Goal: Task Accomplishment & Management: Manage account settings

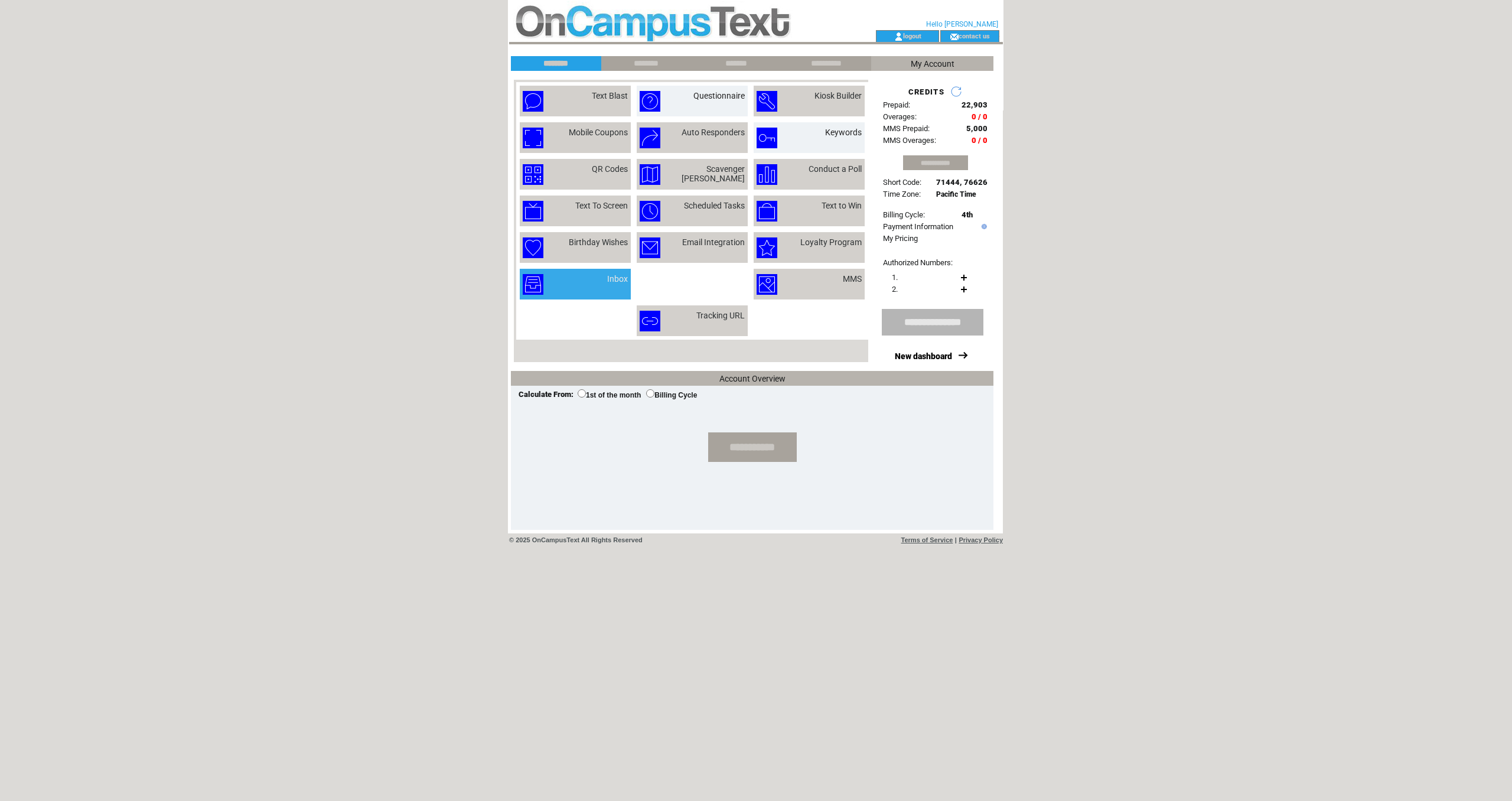
click at [582, 281] on td "Inbox" at bounding box center [603, 284] width 49 height 20
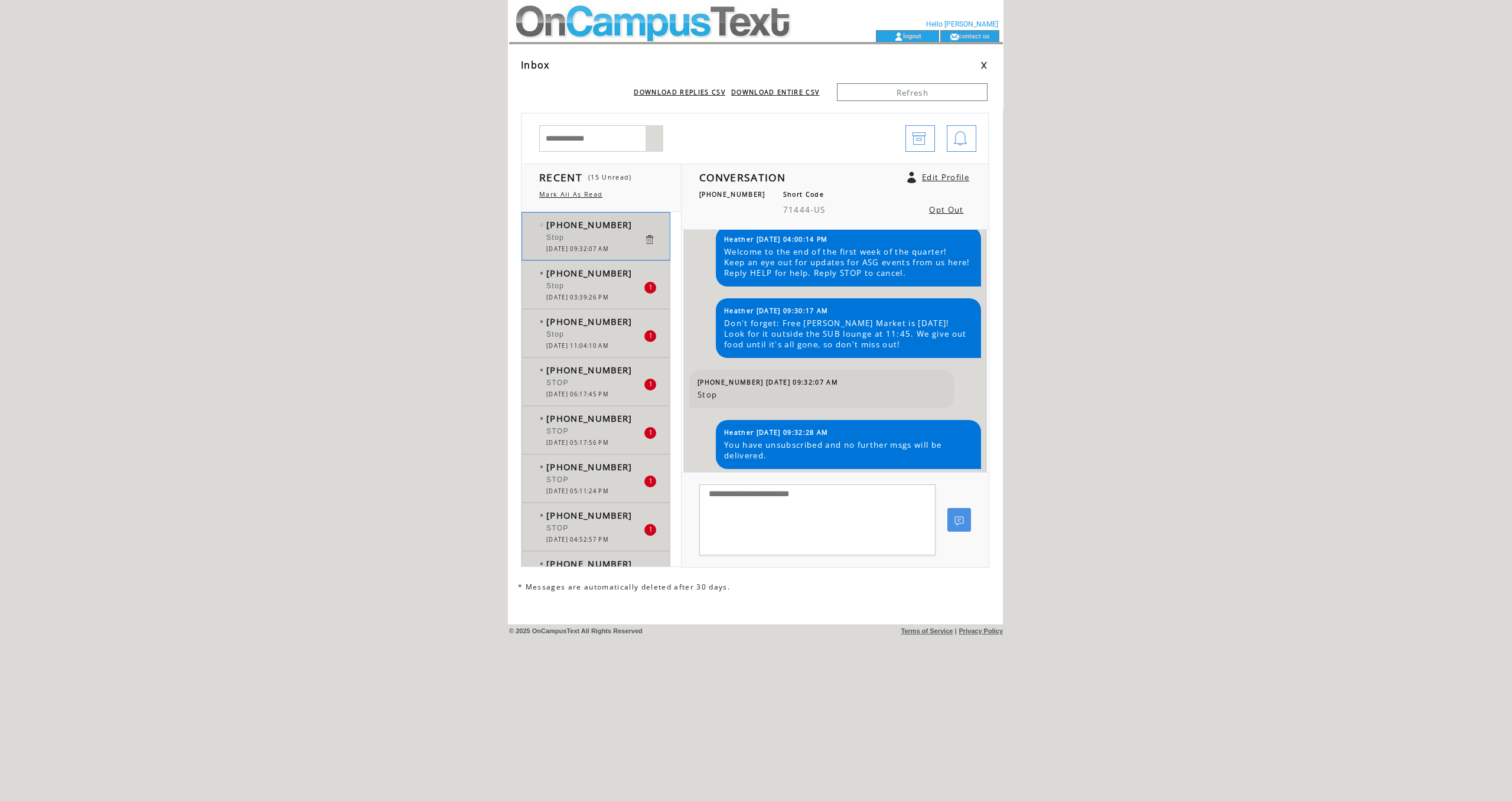
scroll to position [33, 0]
click at [589, 288] on div "Stop" at bounding box center [595, 287] width 97 height 12
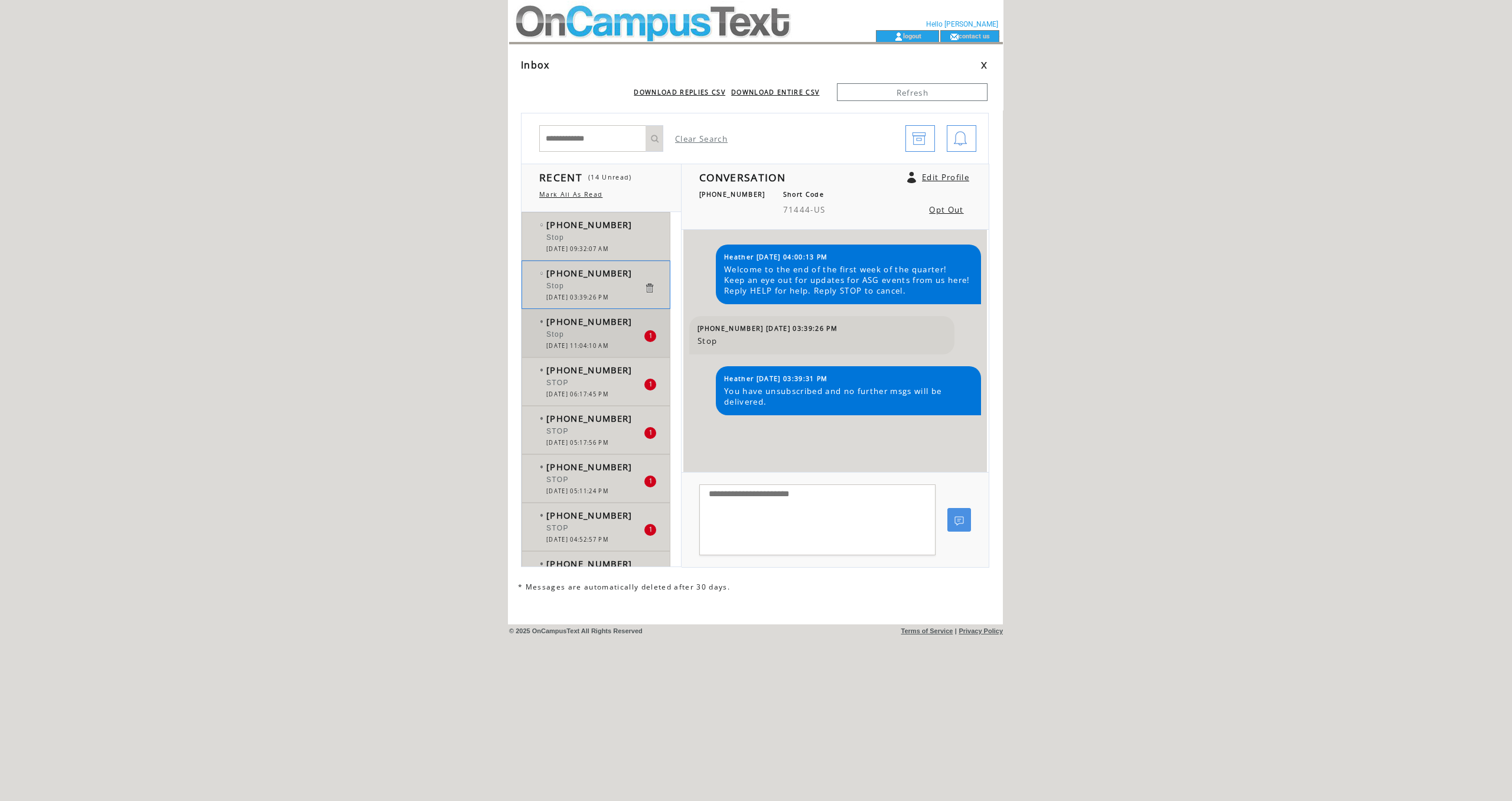
click at [580, 328] on span "[PHONE_NUMBER]" at bounding box center [589, 322] width 86 height 12
click at [594, 386] on div "STOP" at bounding box center [595, 385] width 97 height 12
click at [587, 429] on div "STOP" at bounding box center [595, 433] width 97 height 12
click at [590, 475] on div at bounding box center [595, 473] width 97 height 3
click at [605, 526] on div "STOP" at bounding box center [595, 530] width 97 height 12
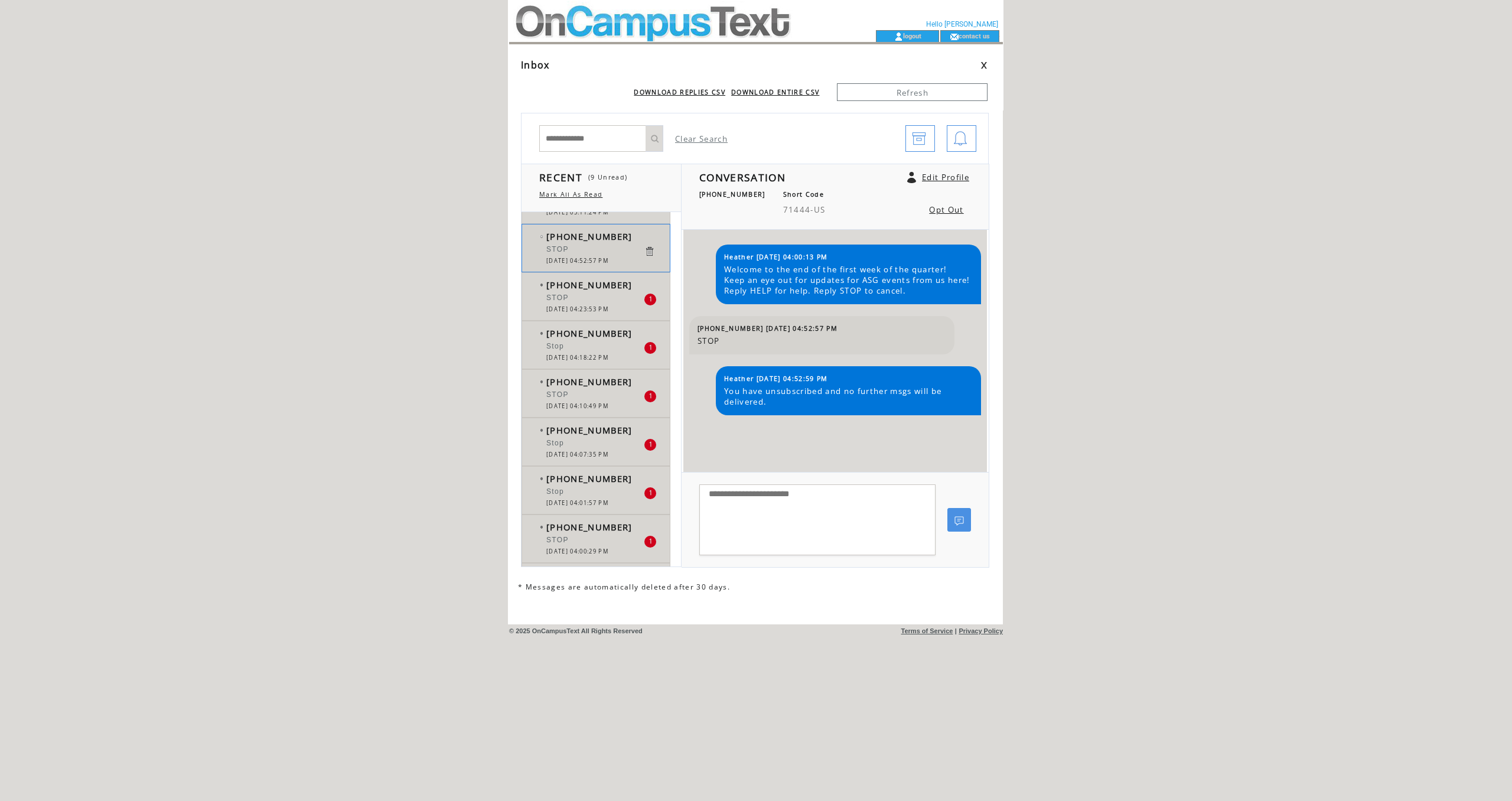
scroll to position [264, 0]
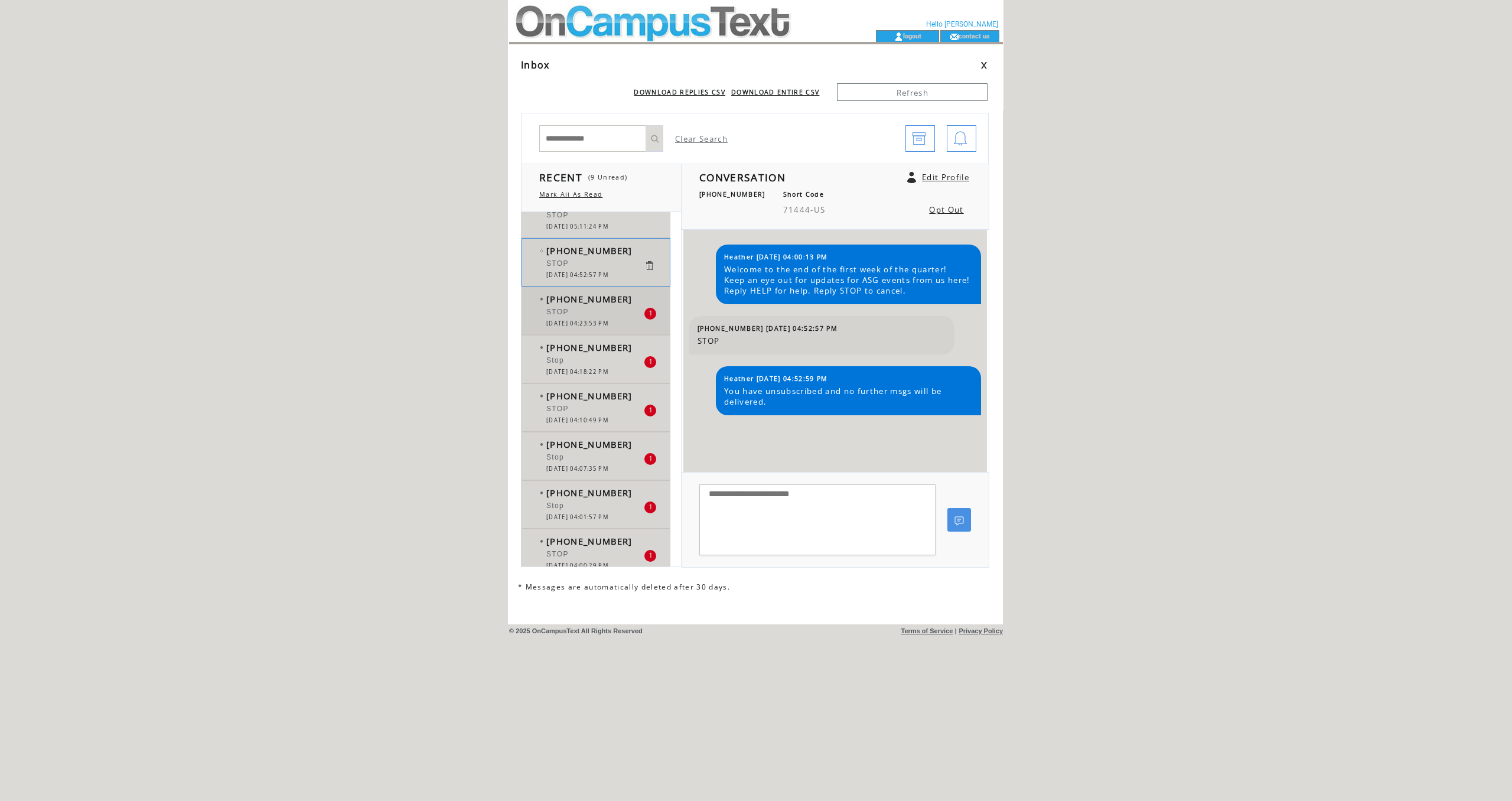
click at [592, 301] on span "[PHONE_NUMBER]" at bounding box center [589, 299] width 86 height 12
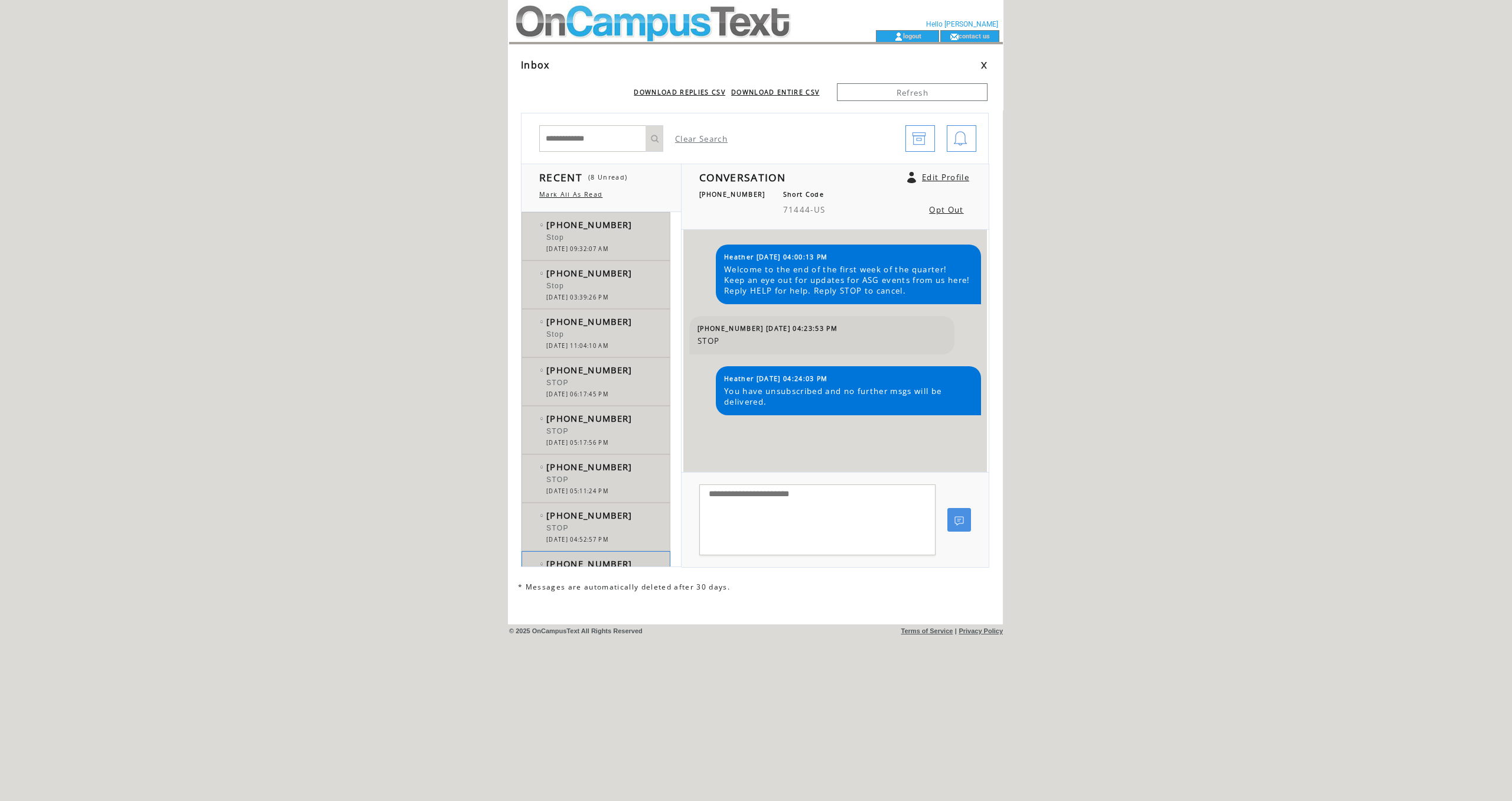
scroll to position [264, 0]
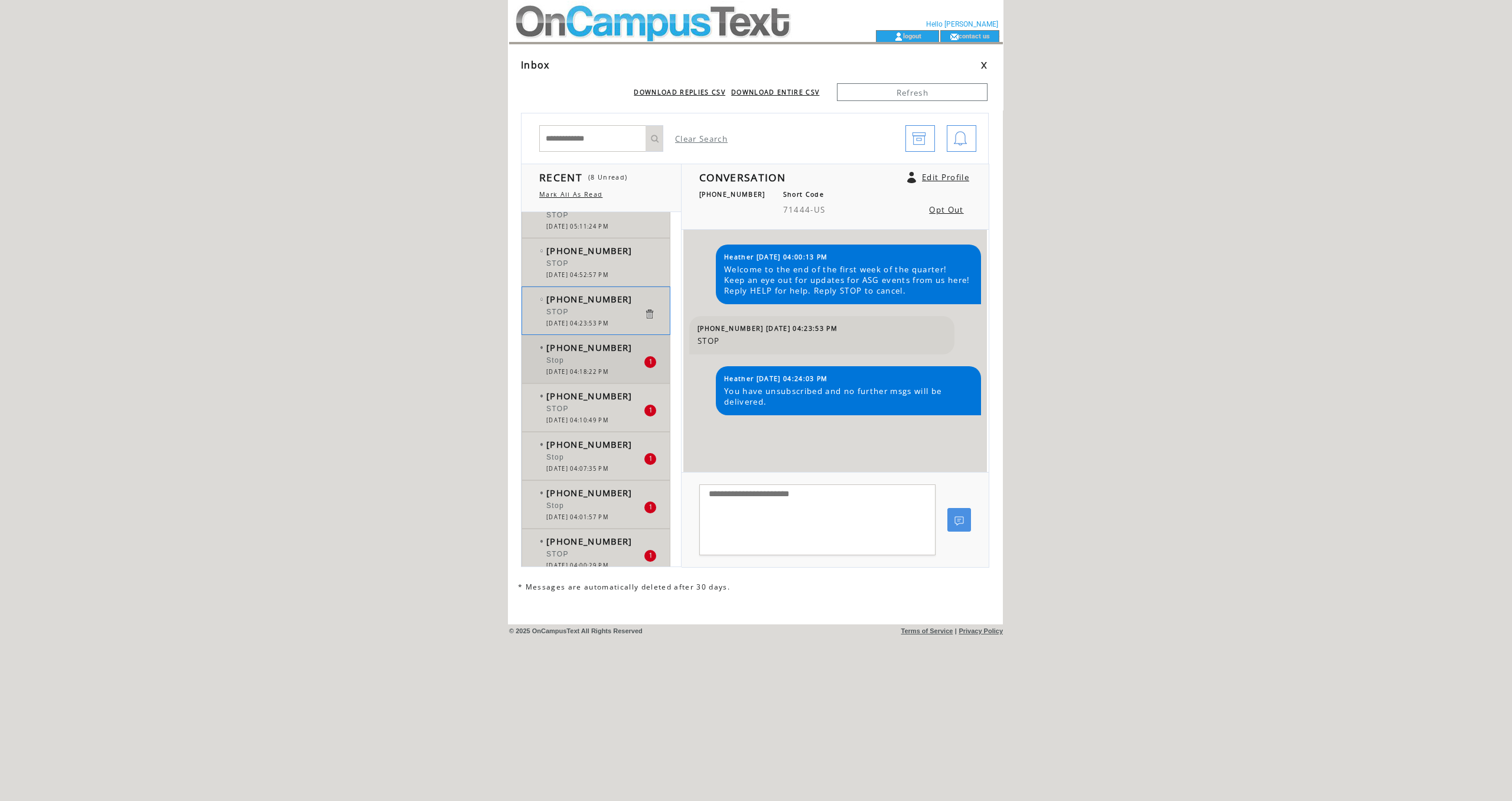
click at [592, 359] on div "Stop" at bounding box center [595, 363] width 97 height 12
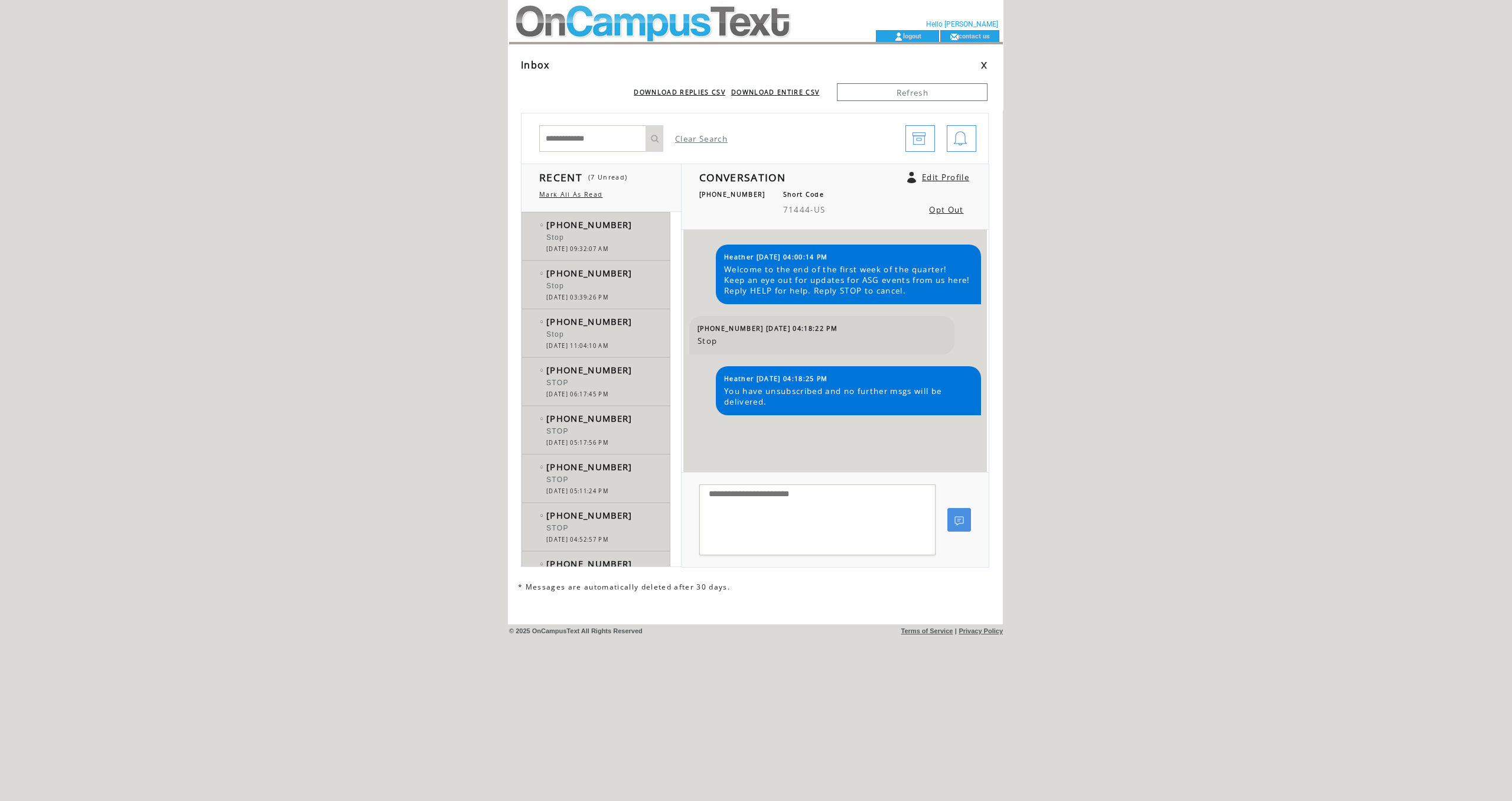
scroll to position [264, 0]
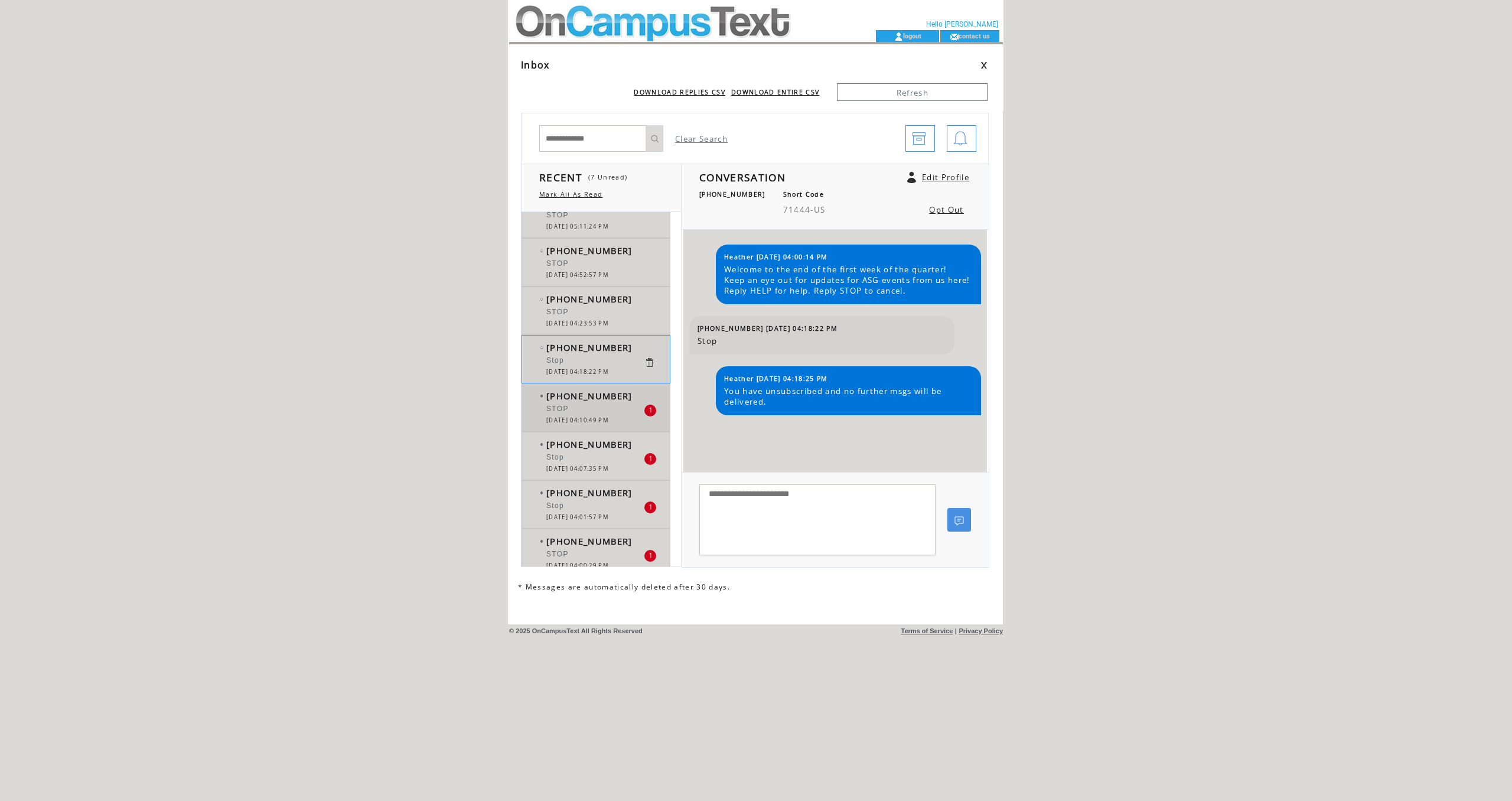
click at [593, 403] on div at bounding box center [595, 403] width 97 height 3
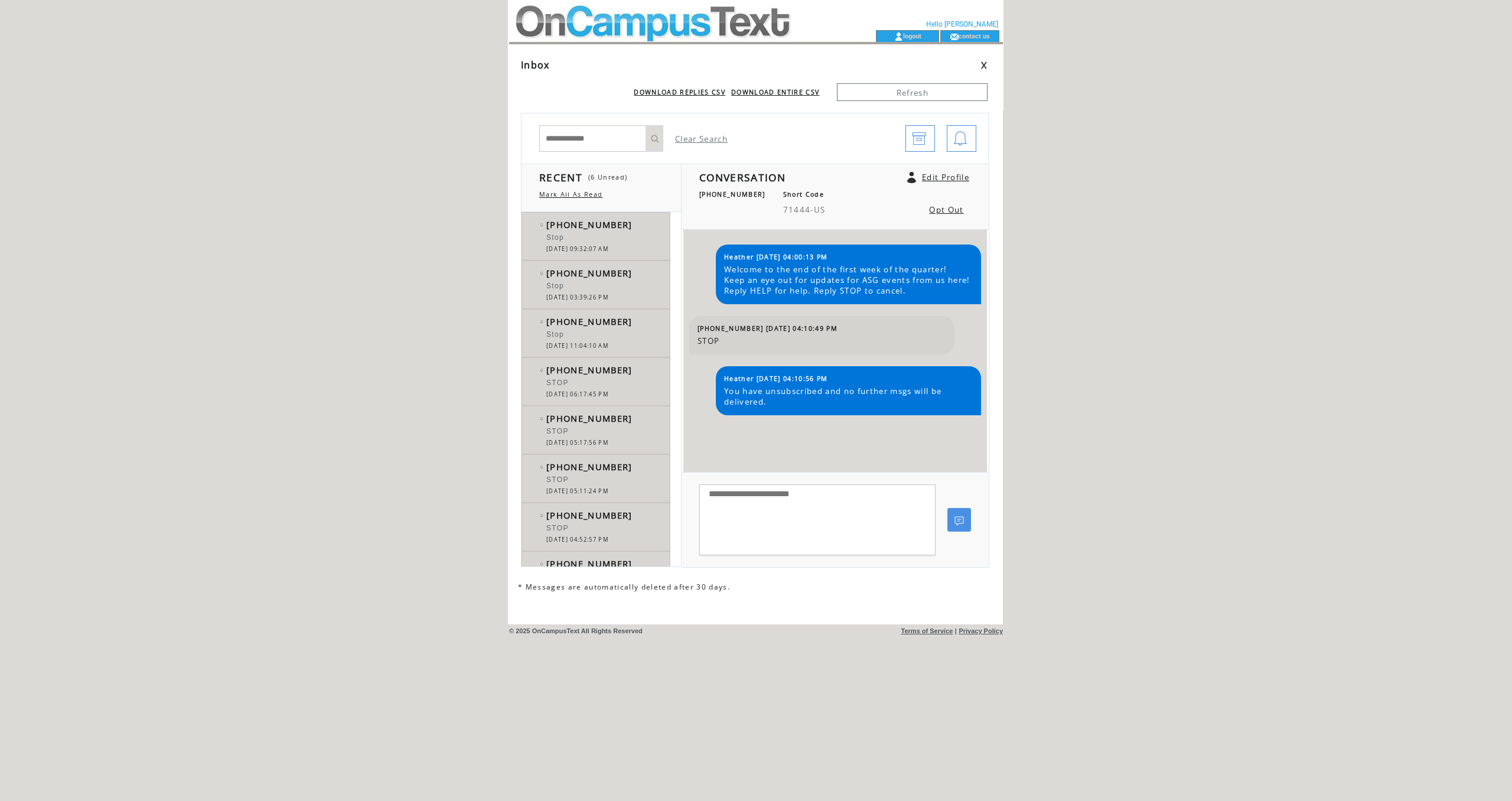
scroll to position [264, 0]
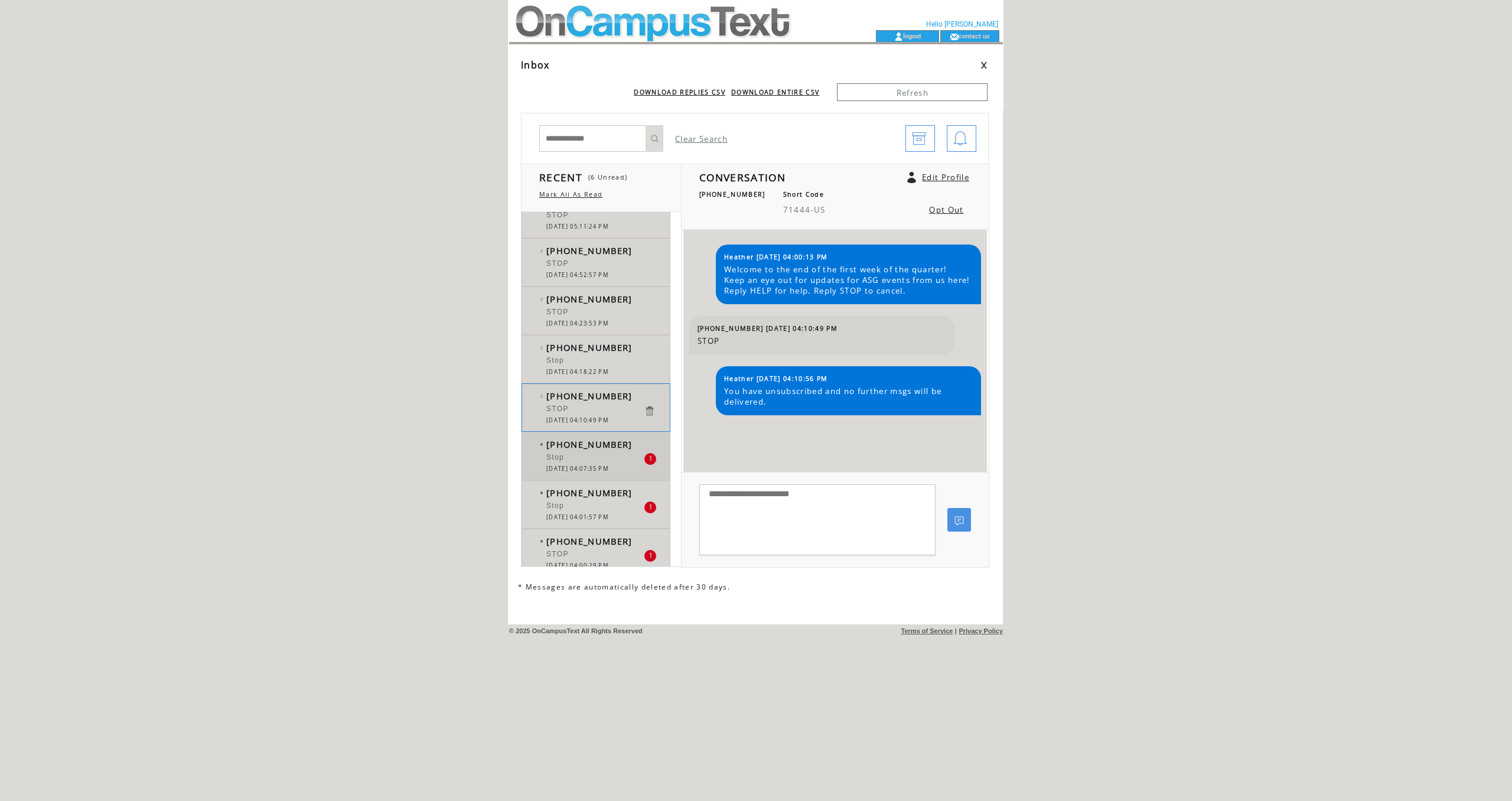
click at [594, 452] on div at bounding box center [595, 451] width 97 height 3
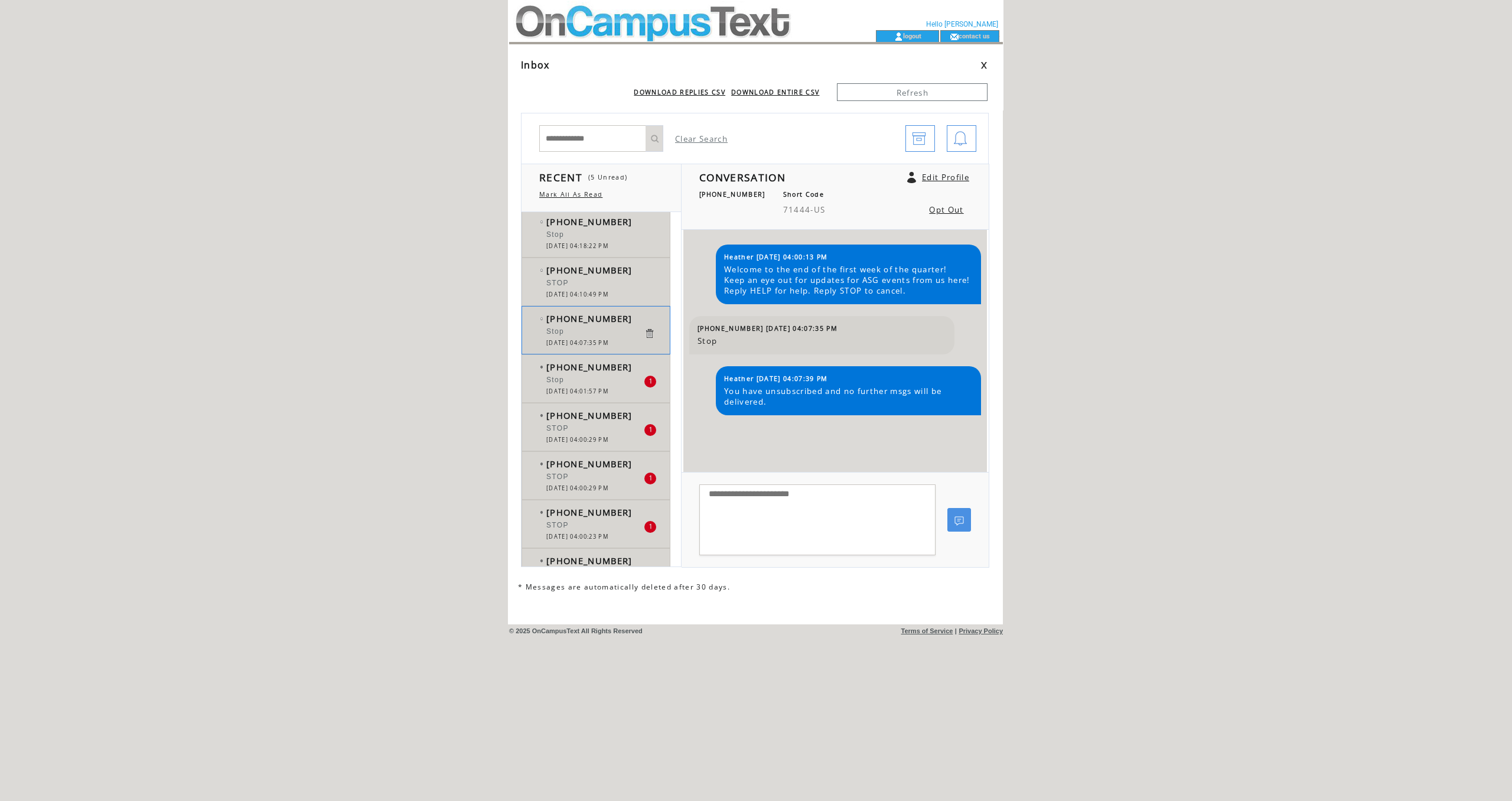
scroll to position [421, 0]
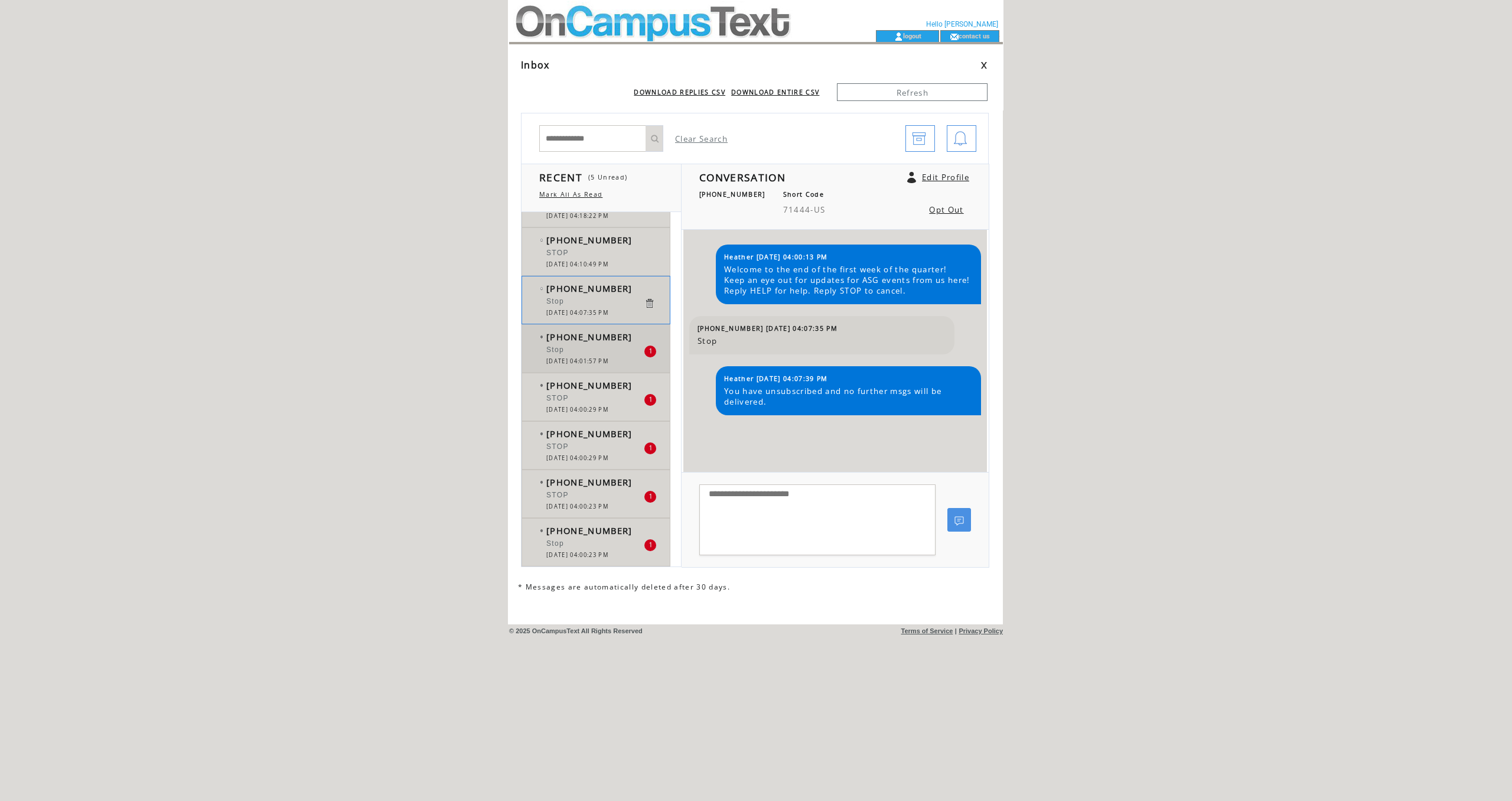
click at [591, 346] on div "Stop" at bounding box center [595, 351] width 97 height 12
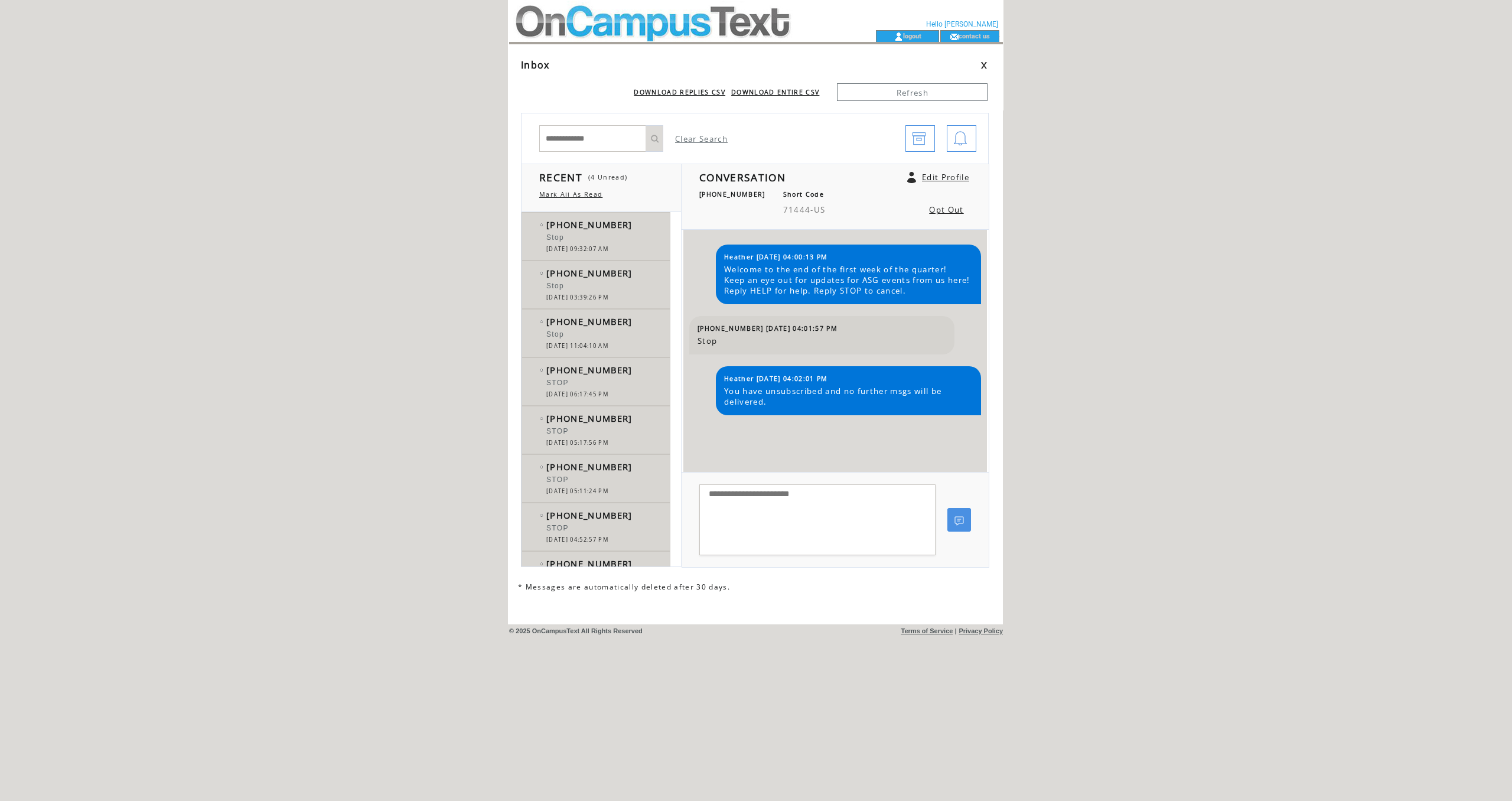
scroll to position [421, 0]
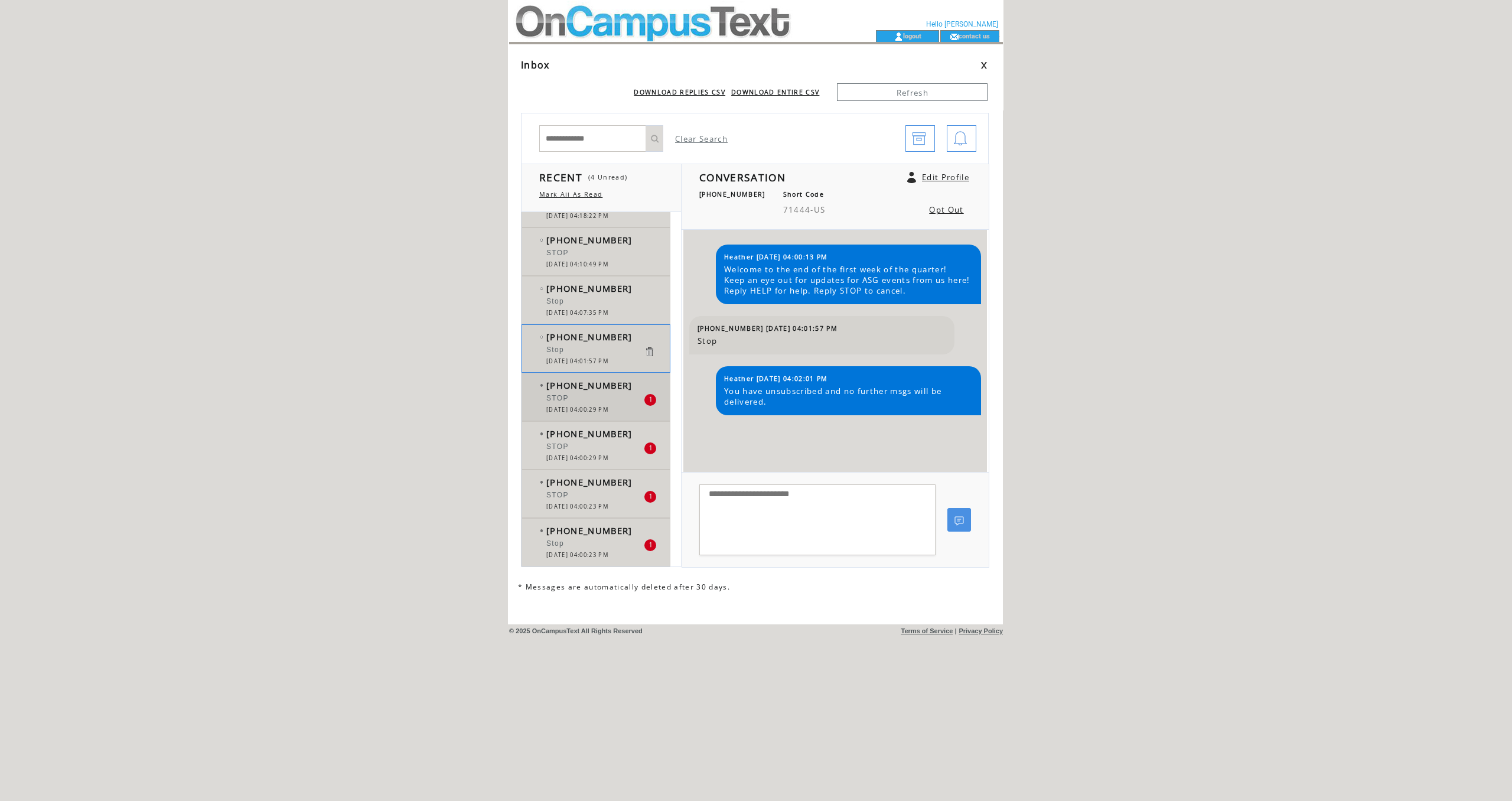
click at [599, 410] on span "[DATE] 04:00:29 PM" at bounding box center [577, 409] width 62 height 8
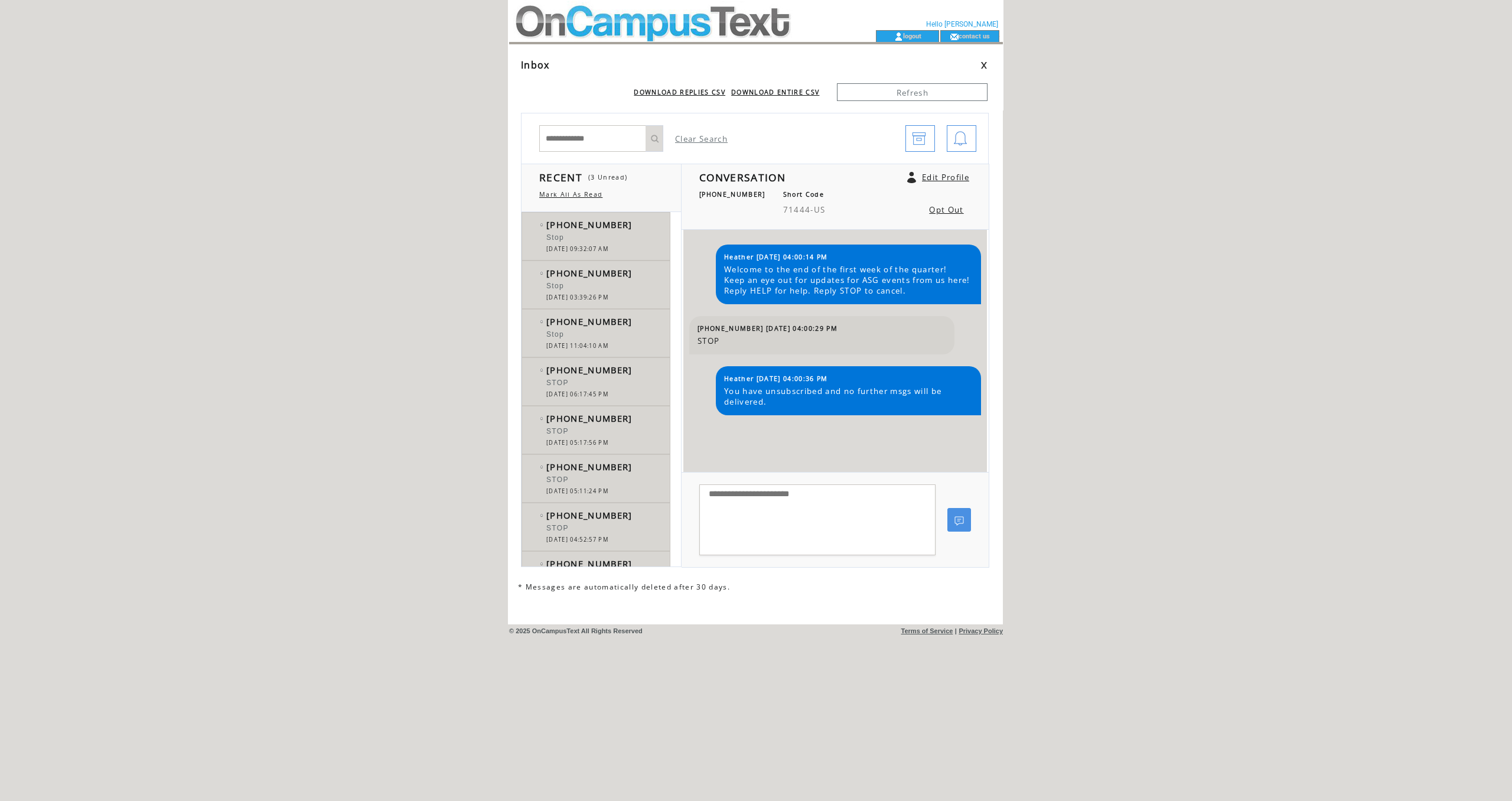
scroll to position [421, 0]
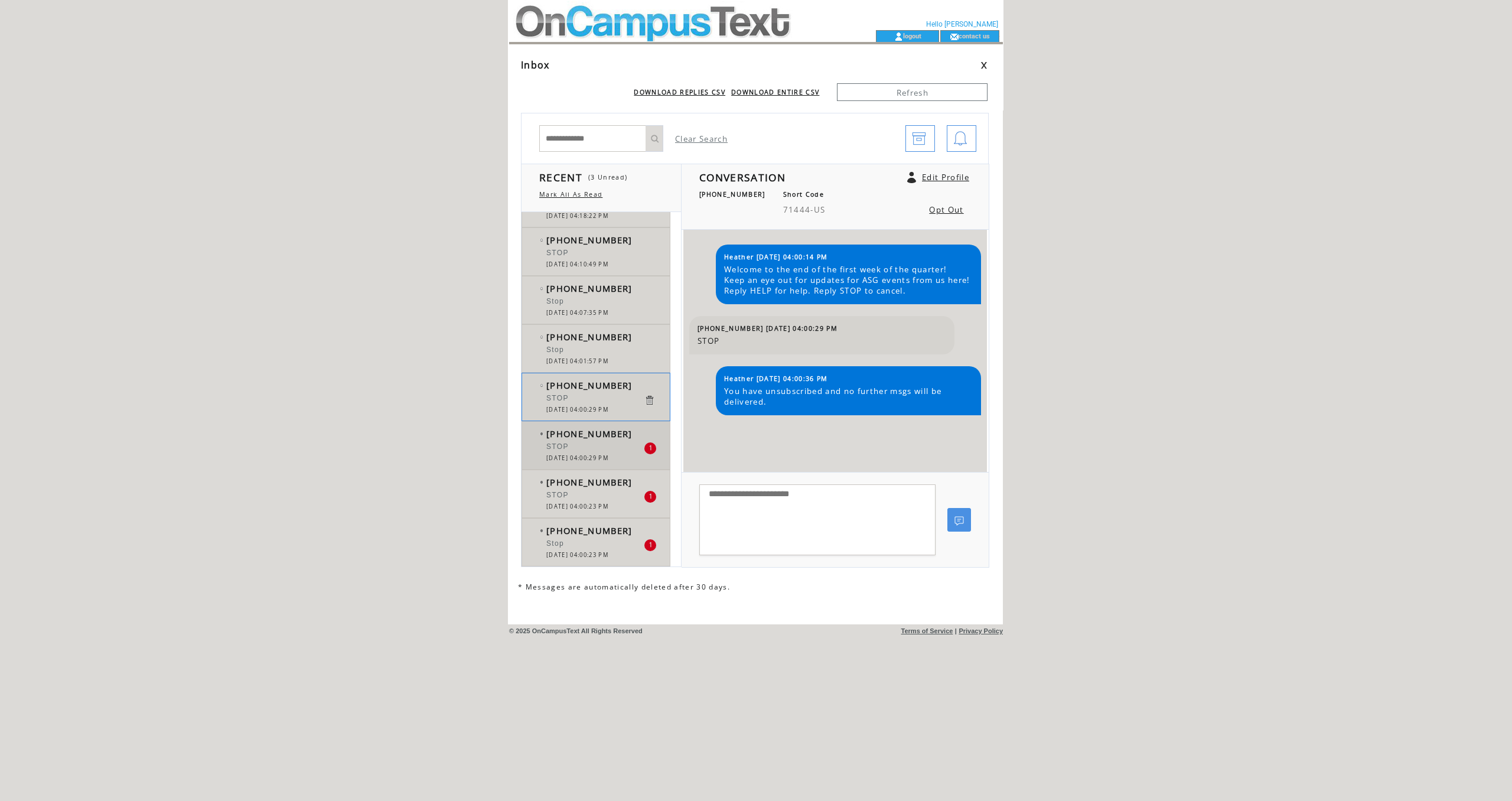
click at [605, 446] on div "STOP" at bounding box center [595, 449] width 97 height 12
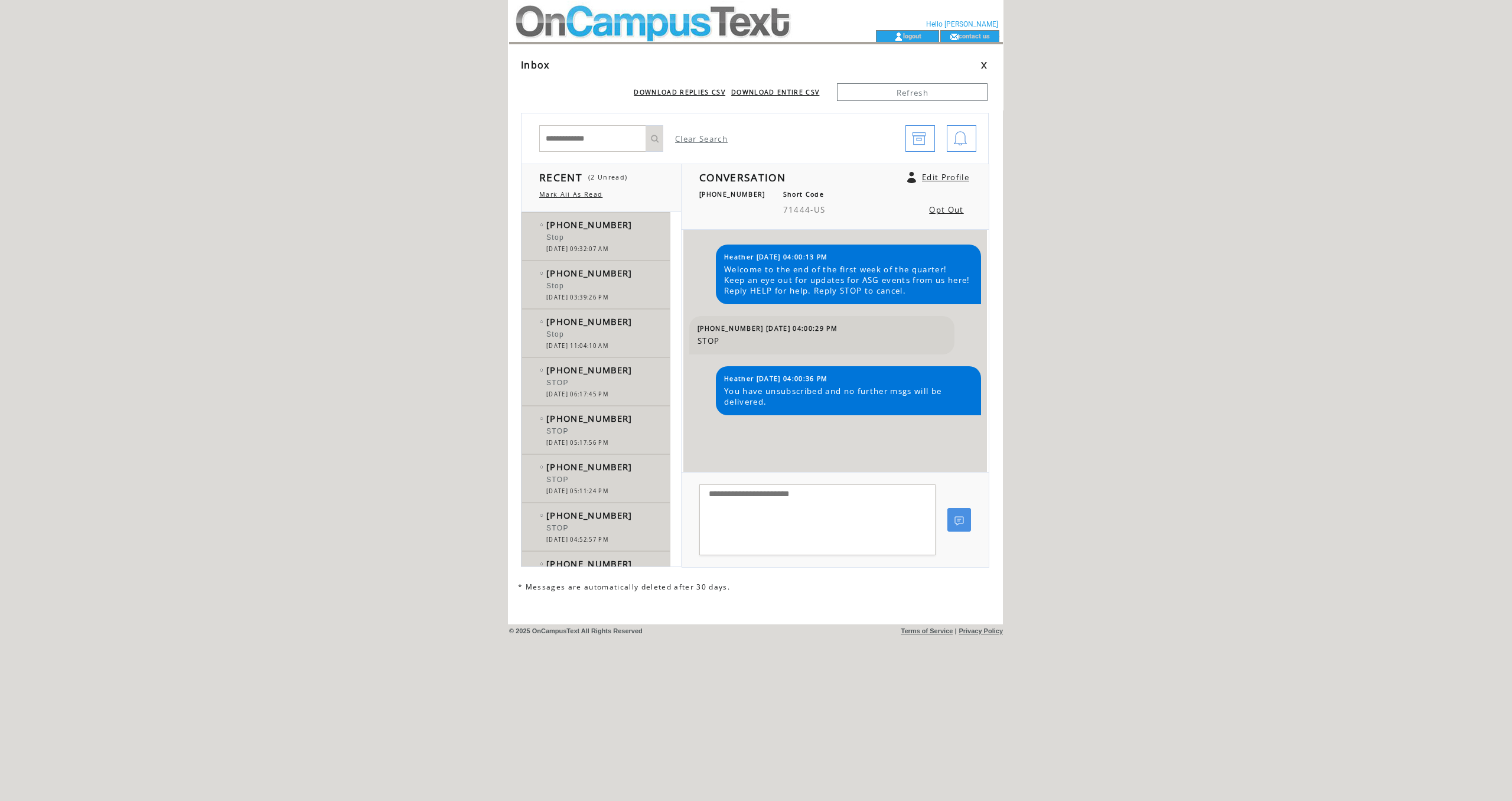
scroll to position [421, 0]
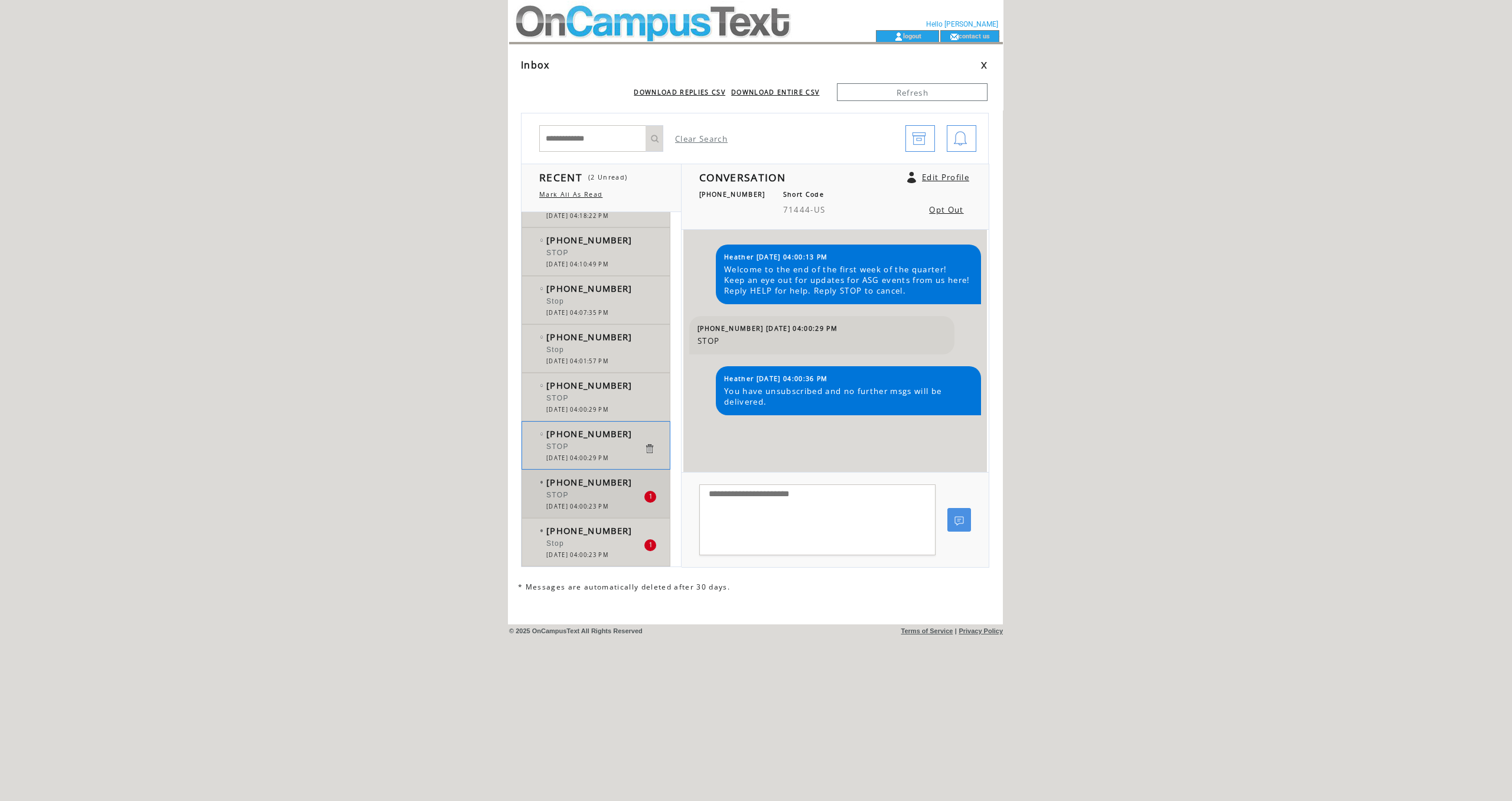
click at [605, 484] on span "[PHONE_NUMBER]" at bounding box center [589, 482] width 86 height 12
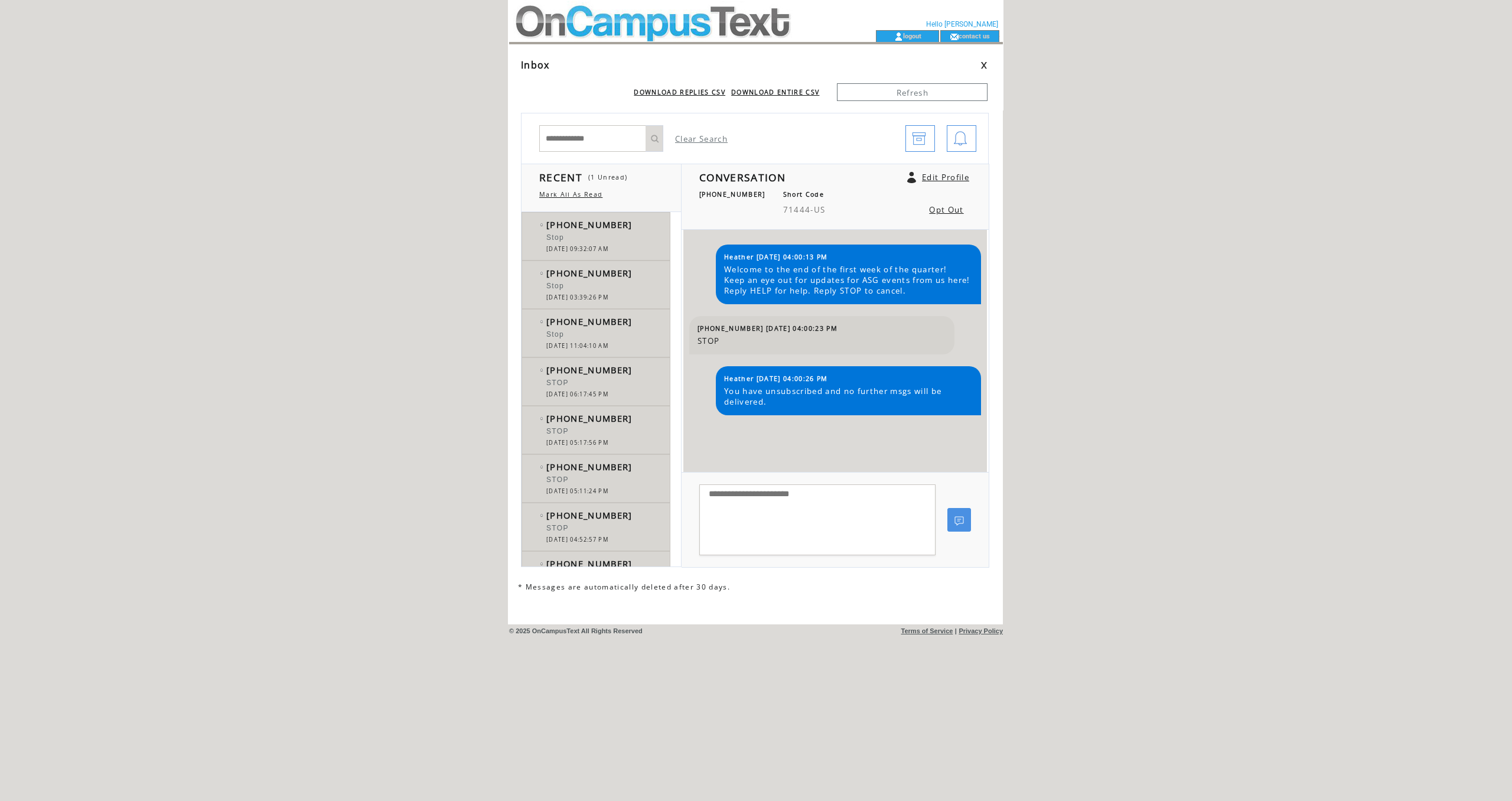
scroll to position [421, 0]
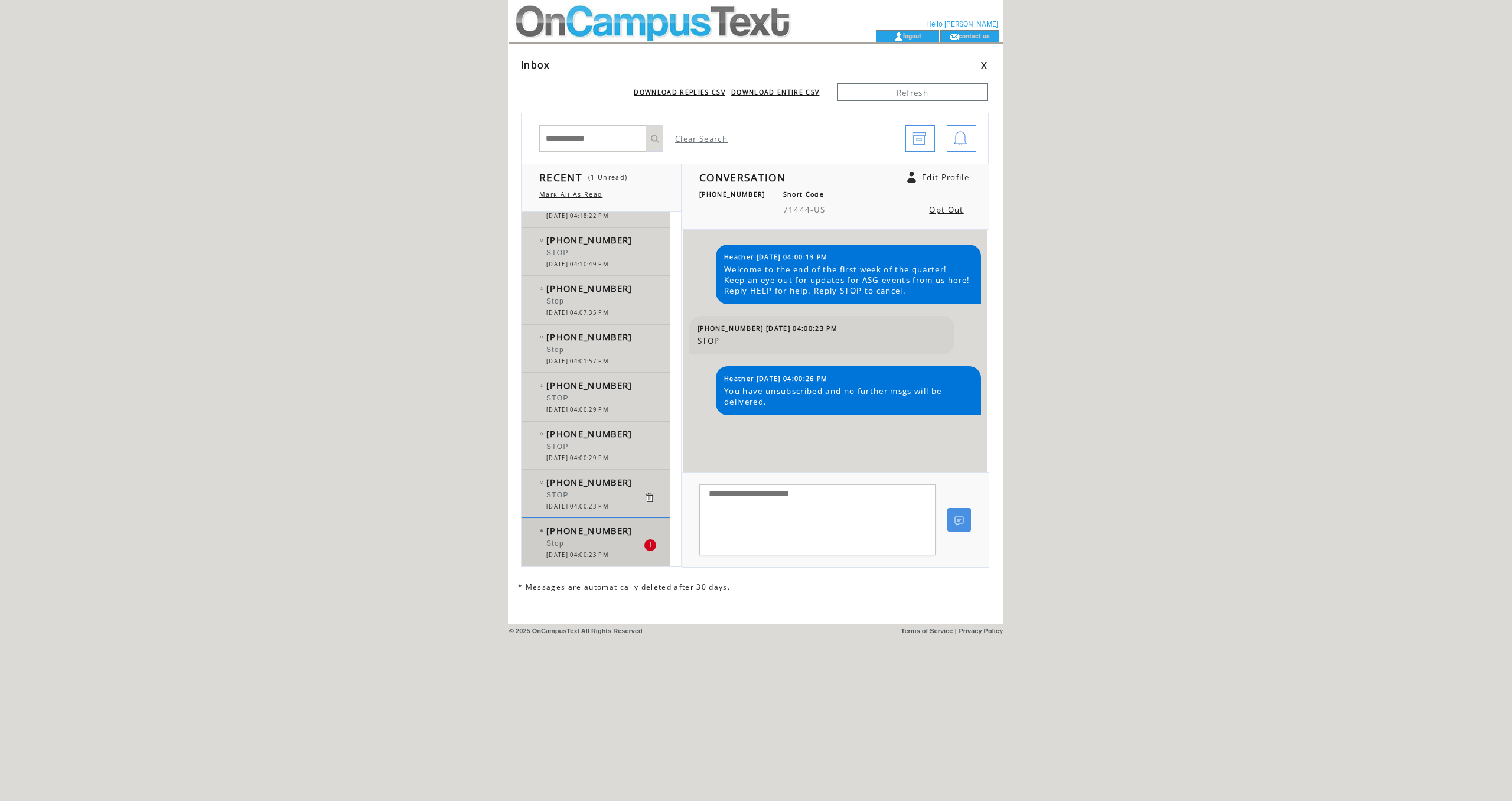
click at [616, 539] on div at bounding box center [595, 537] width 97 height 3
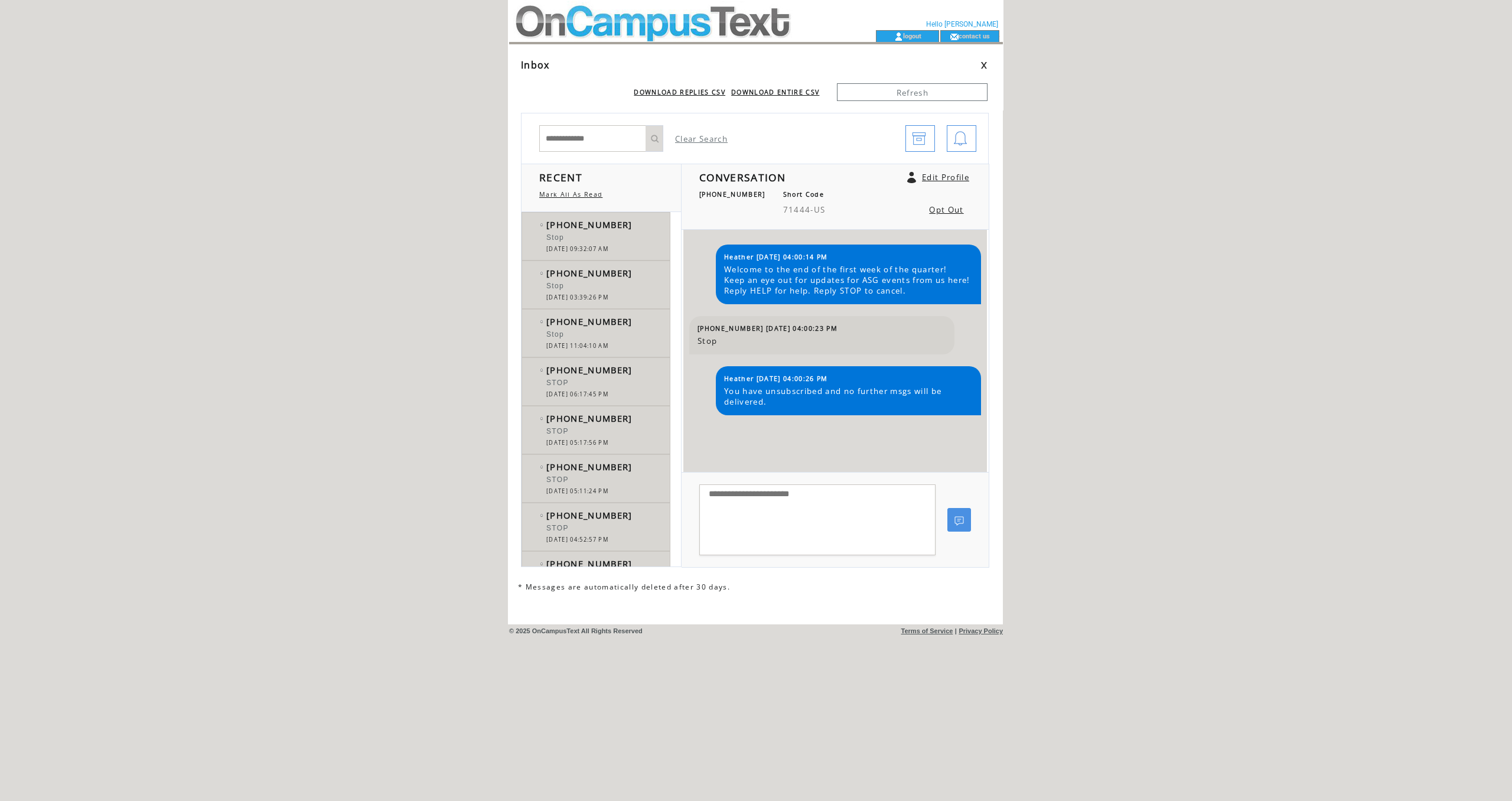
click at [934, 178] on link "Edit Profile" at bounding box center [945, 177] width 47 height 10
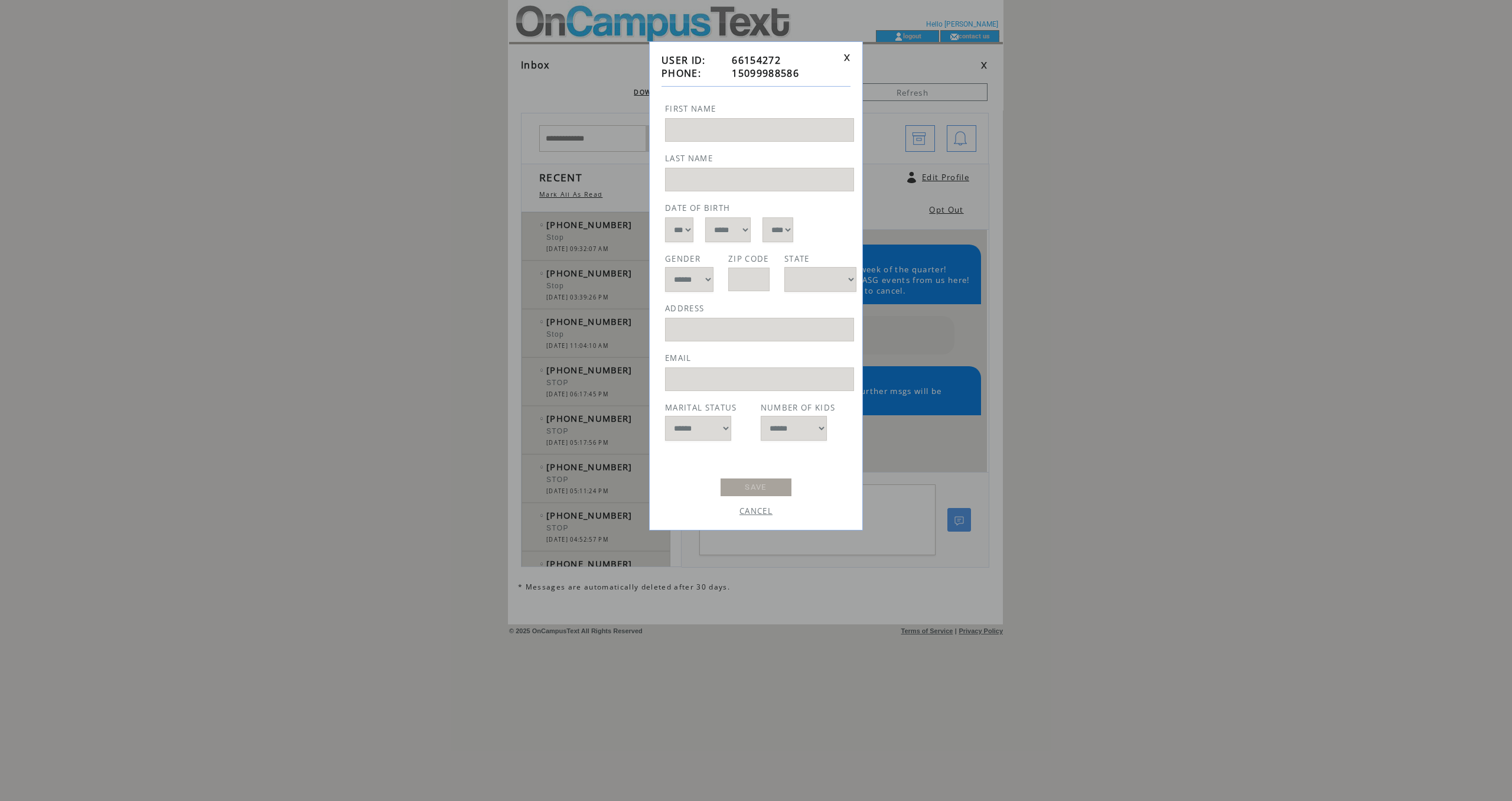
click at [759, 516] on link "CANCEL" at bounding box center [756, 511] width 33 height 10
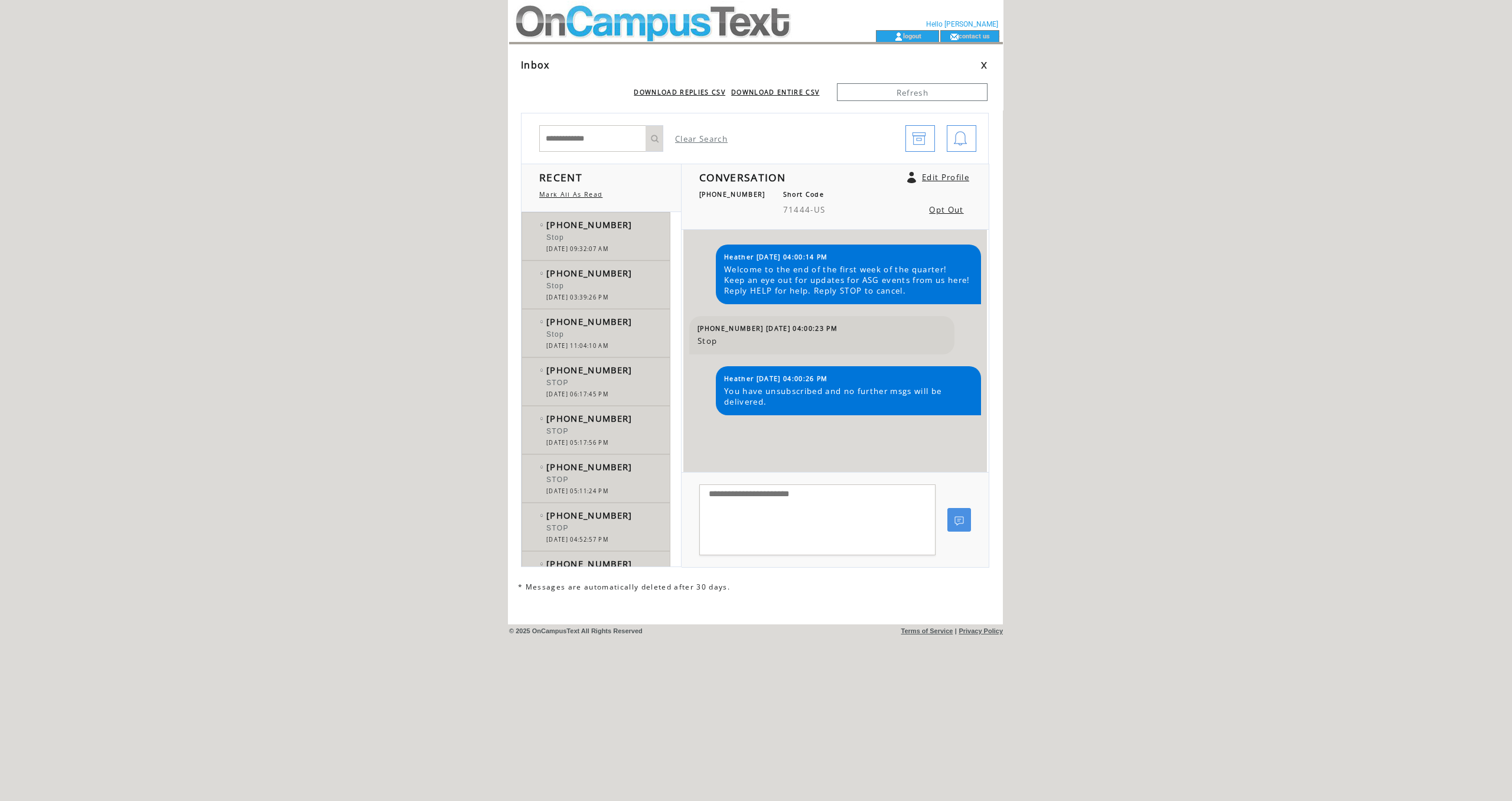
click at [744, 28] on td at bounding box center [671, 15] width 324 height 30
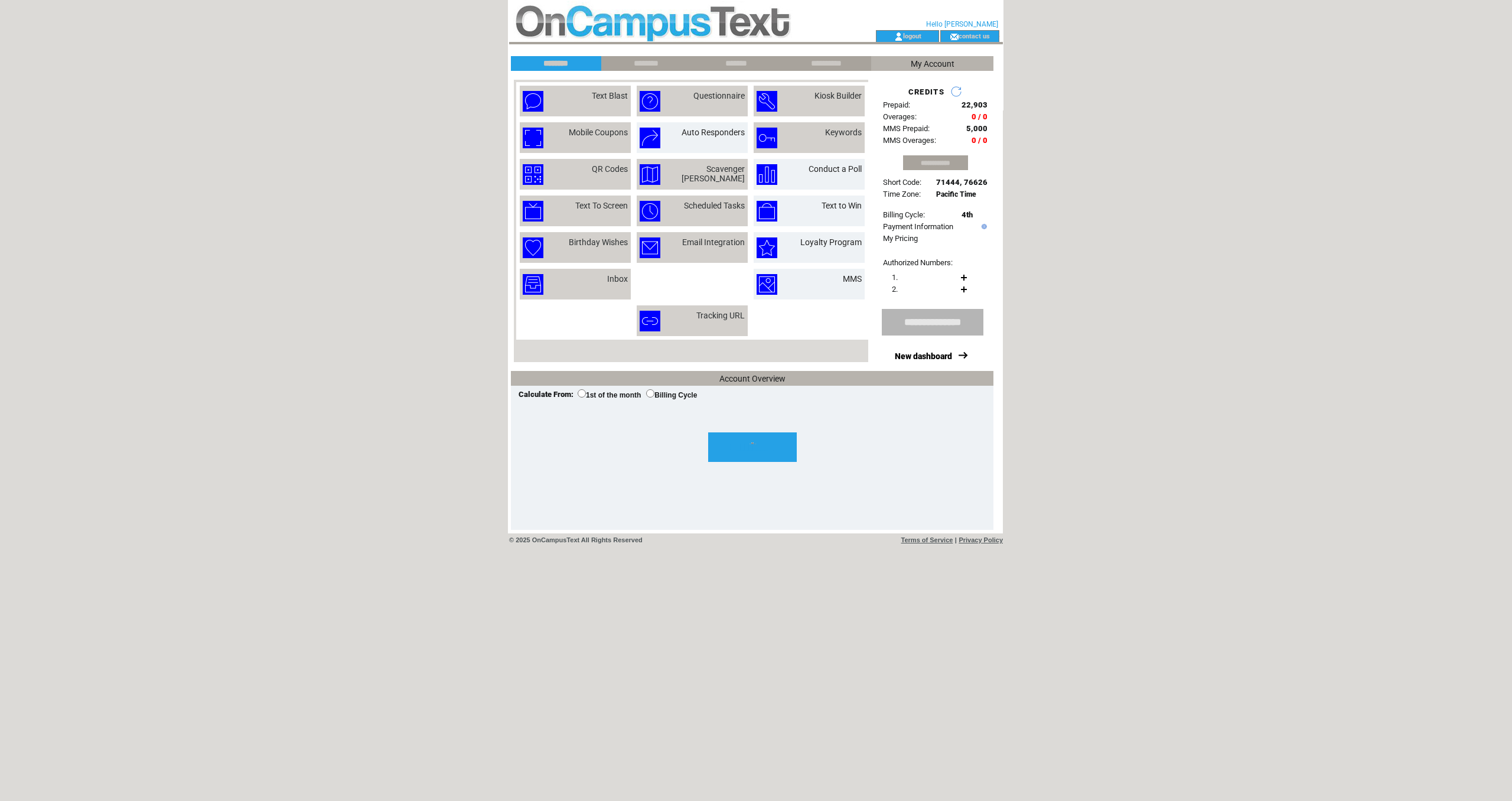
click at [769, 453] on input "**********" at bounding box center [753, 447] width 89 height 30
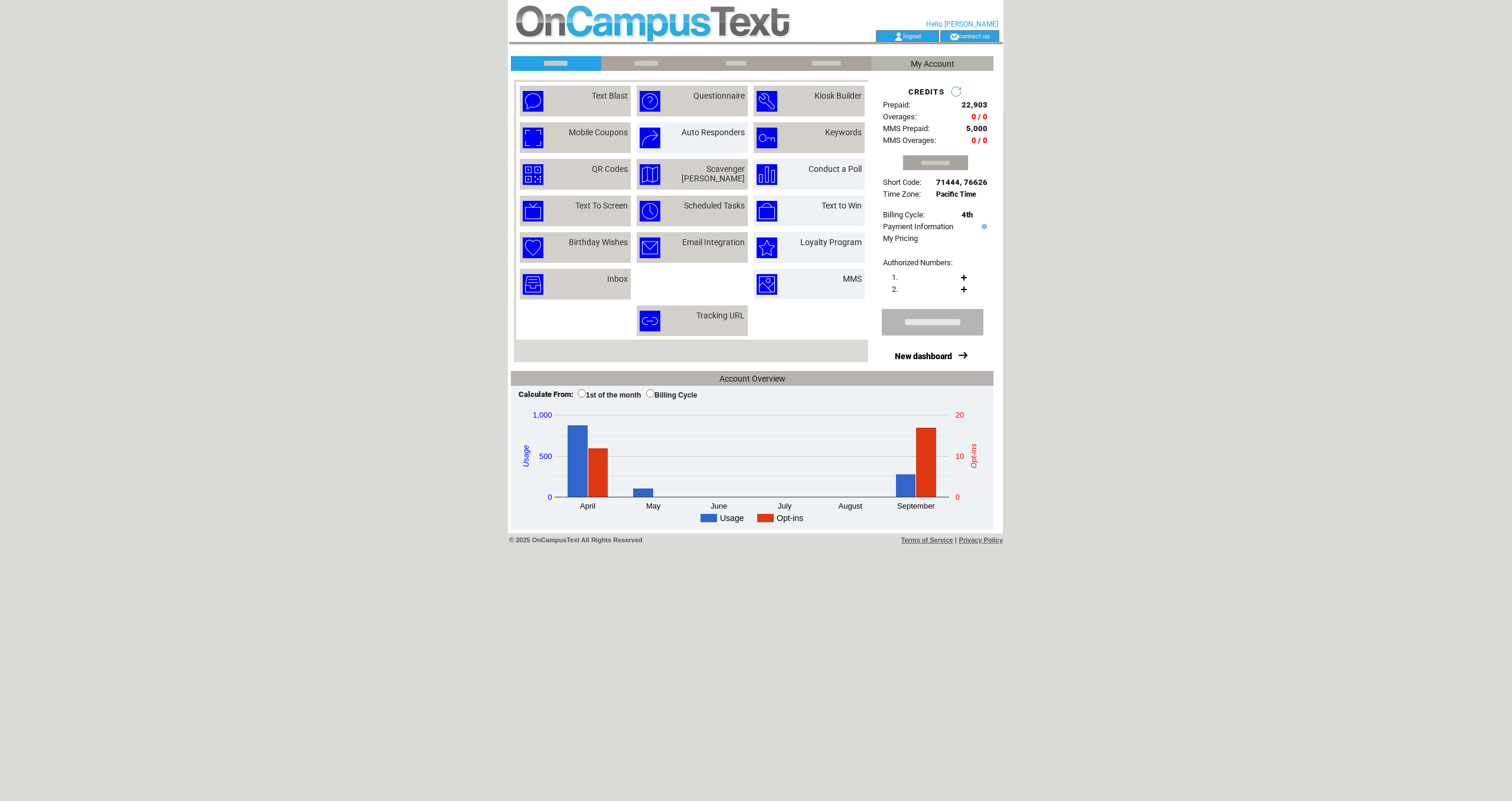
click at [640, 67] on input "********" at bounding box center [646, 64] width 89 height 10
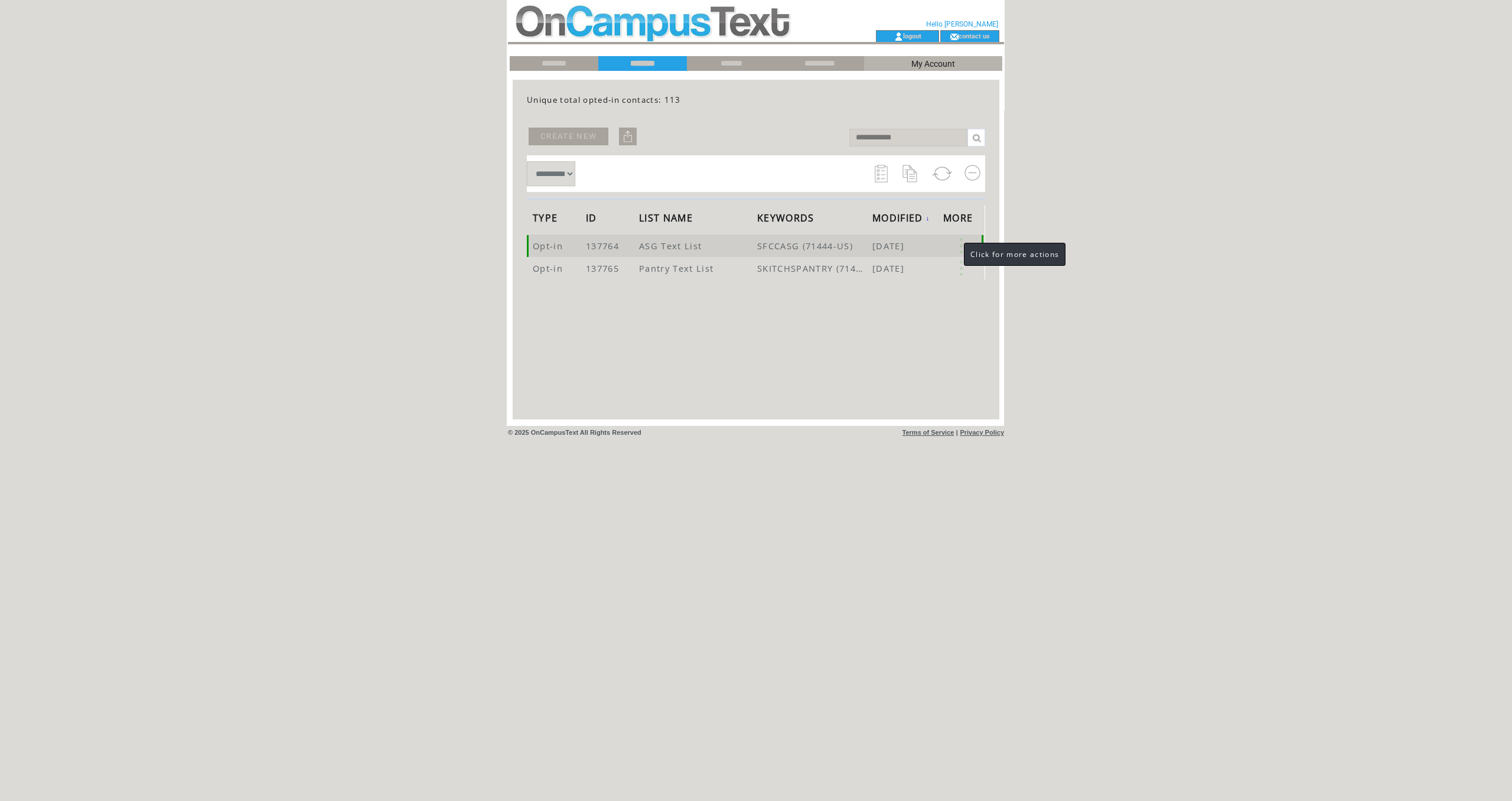
click at [962, 245] on link at bounding box center [961, 246] width 36 height 15
click at [901, 280] on link "112" at bounding box center [916, 281] width 59 height 18
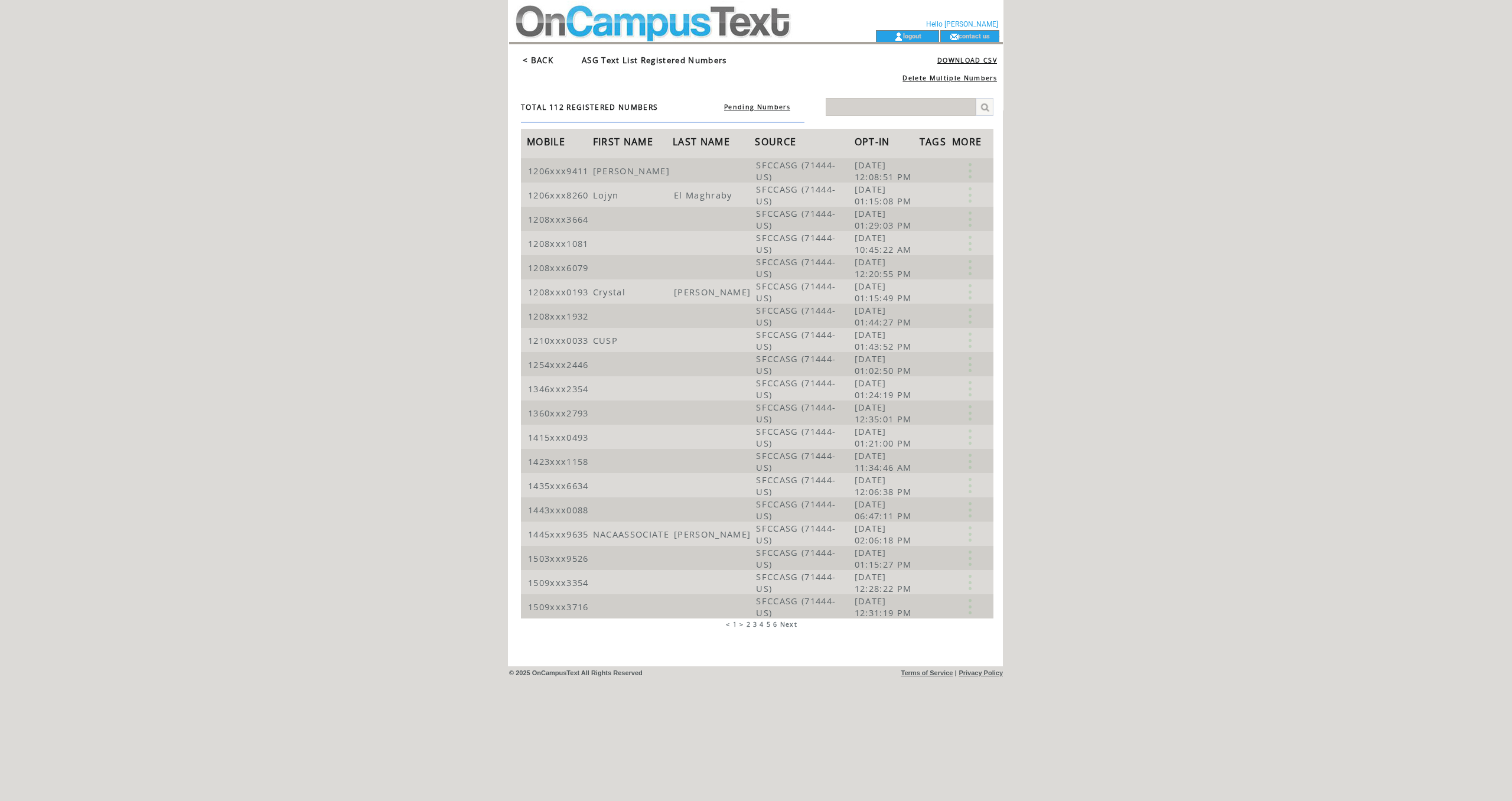
click at [888, 148] on span "OPT-IN" at bounding box center [873, 143] width 38 height 22
click at [879, 141] on span "OPT-IN" at bounding box center [873, 143] width 38 height 22
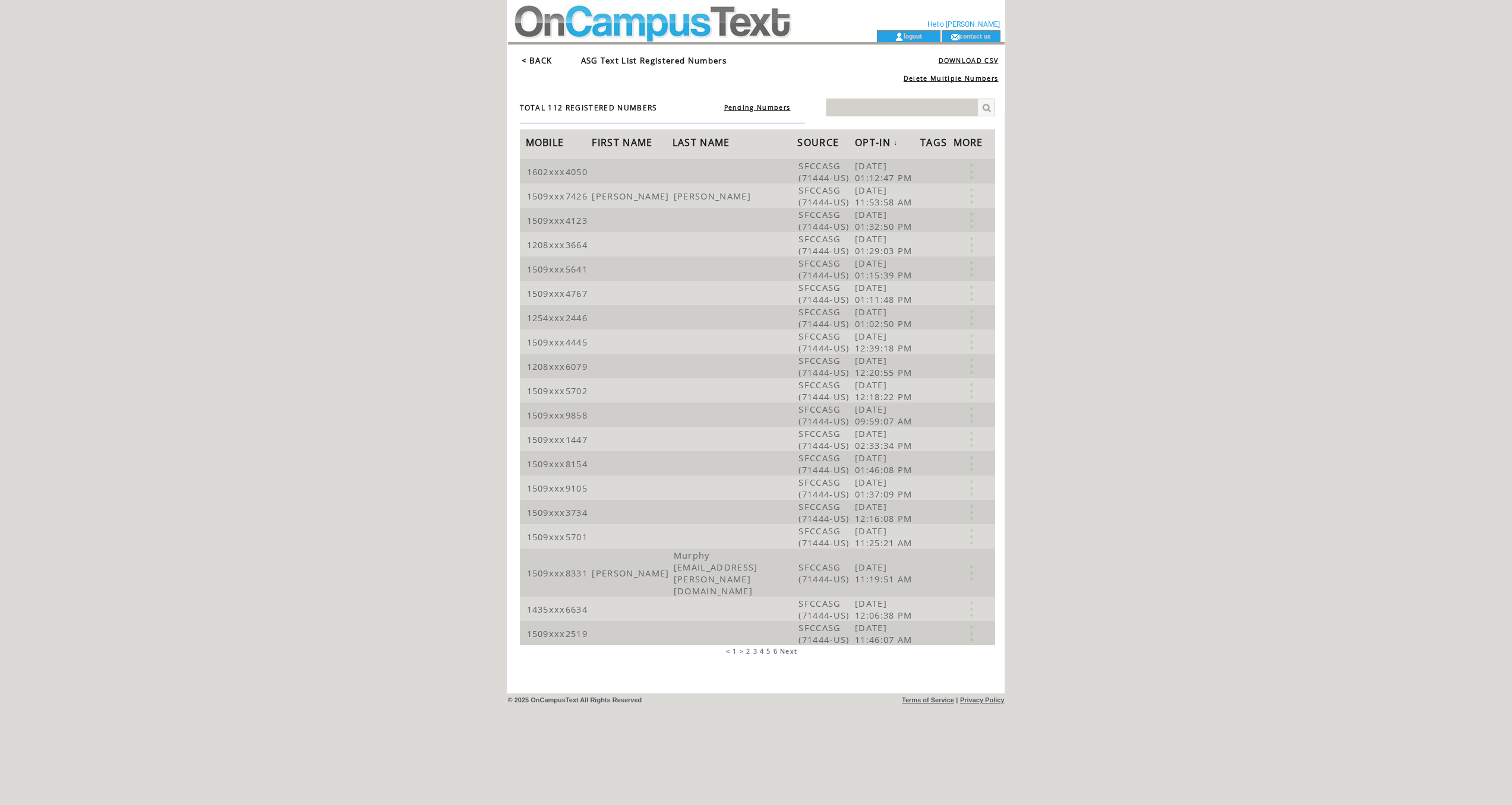
click at [884, 142] on span "OPT-IN" at bounding box center [874, 144] width 39 height 22
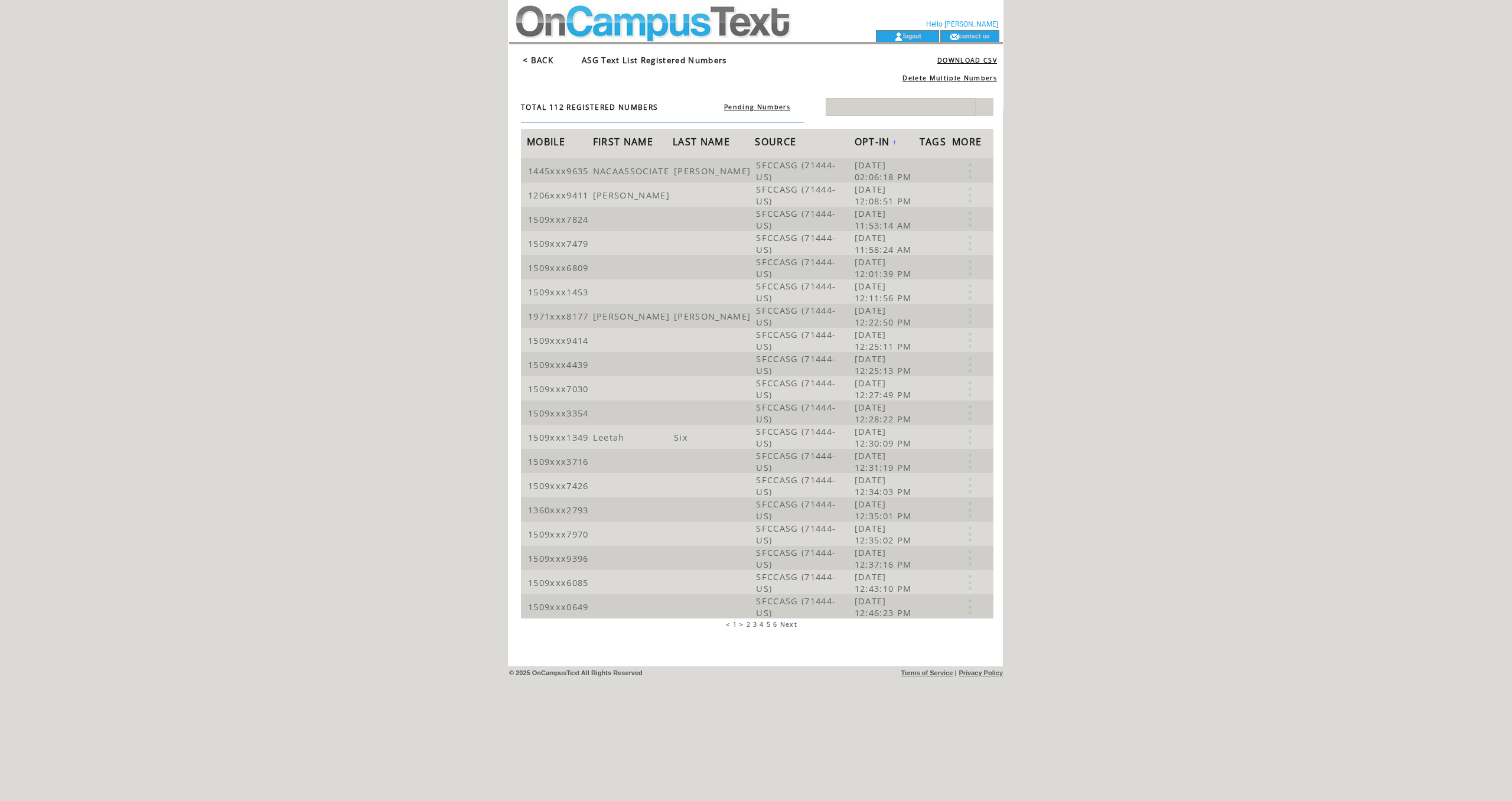
click at [748, 626] on span "2" at bounding box center [749, 624] width 4 height 9
click at [763, 625] on span "3" at bounding box center [762, 624] width 4 height 9
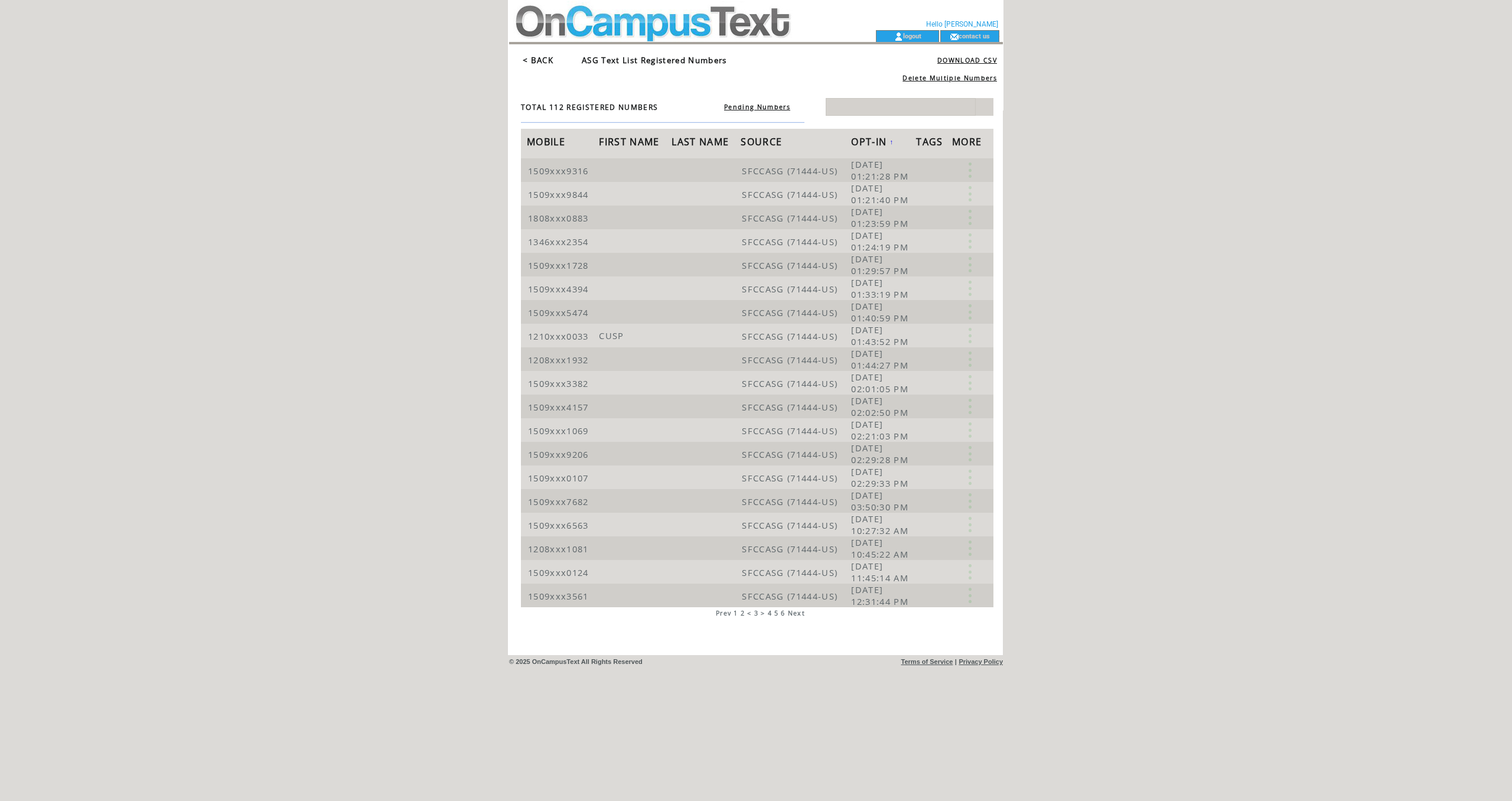
click at [772, 618] on span "4" at bounding box center [769, 613] width 4 height 9
click at [779, 618] on span "5" at bounding box center [776, 613] width 4 height 9
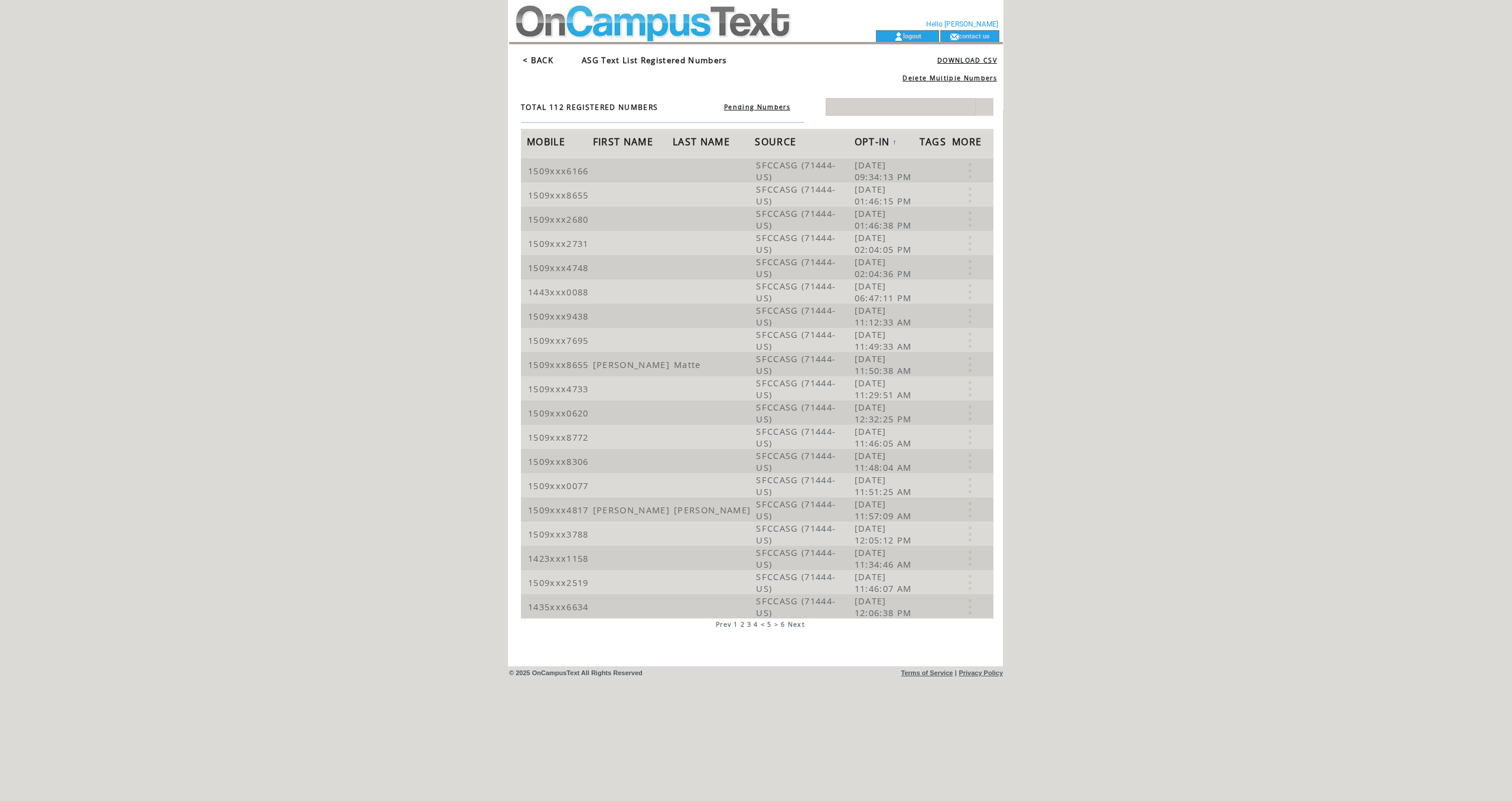
click at [785, 626] on span "6" at bounding box center [783, 624] width 4 height 9
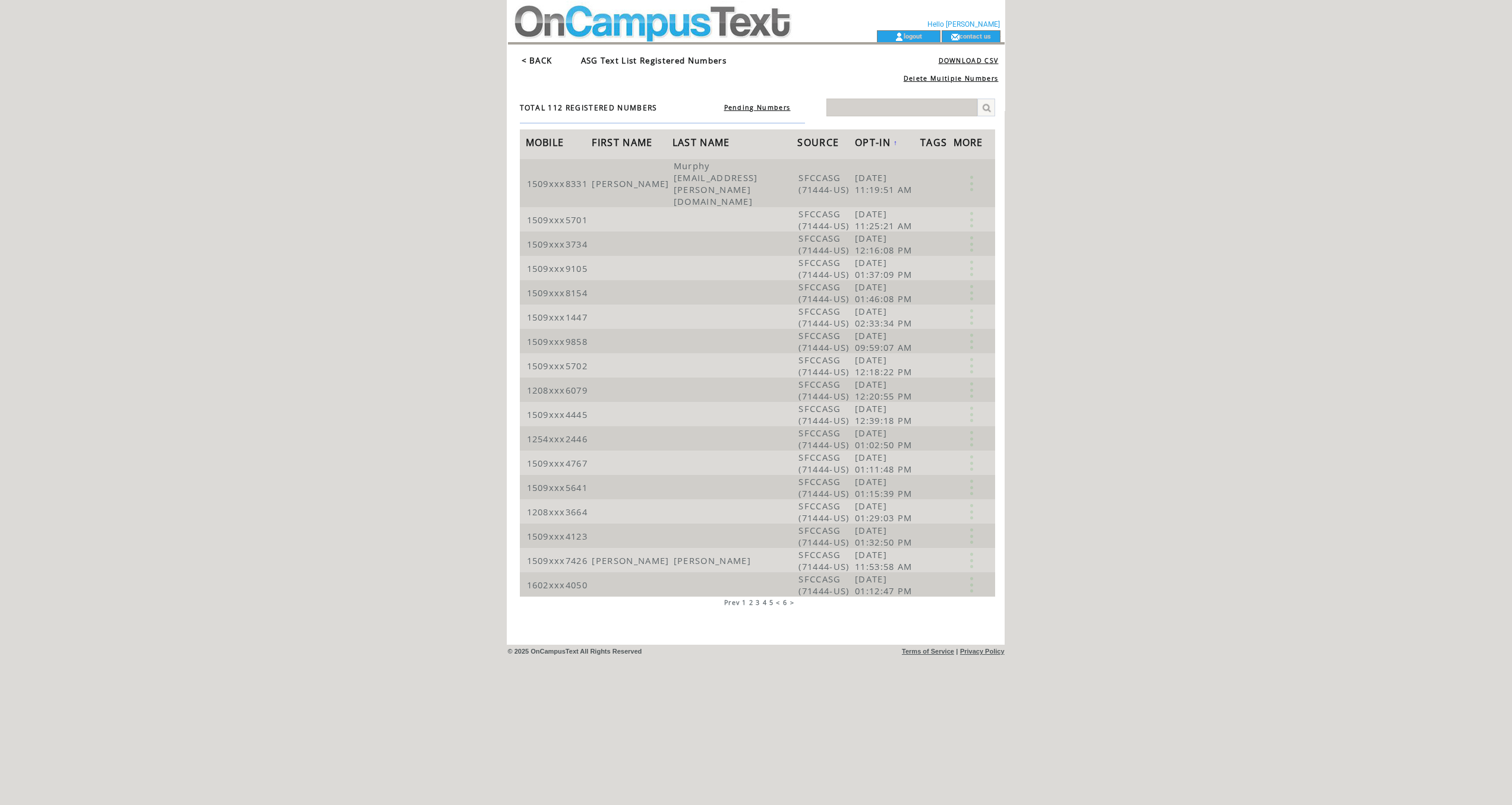
click at [545, 60] on link "< BACK" at bounding box center [537, 60] width 31 height 10
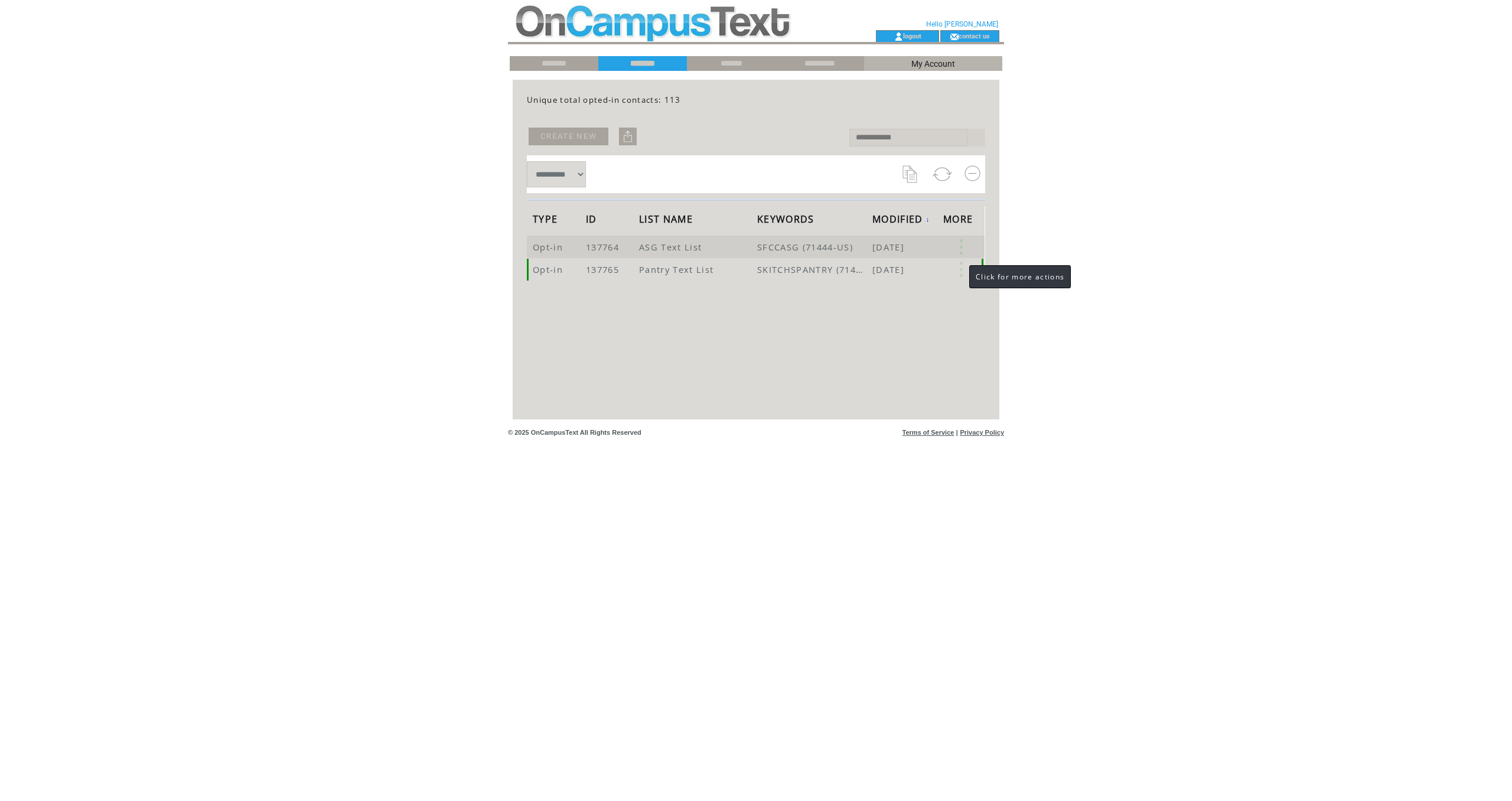
click at [958, 274] on link at bounding box center [961, 270] width 36 height 15
click at [971, 314] on div "**********" at bounding box center [756, 251] width 482 height 337
click at [577, 67] on input "********" at bounding box center [554, 64] width 89 height 10
